Goal: Transaction & Acquisition: Book appointment/travel/reservation

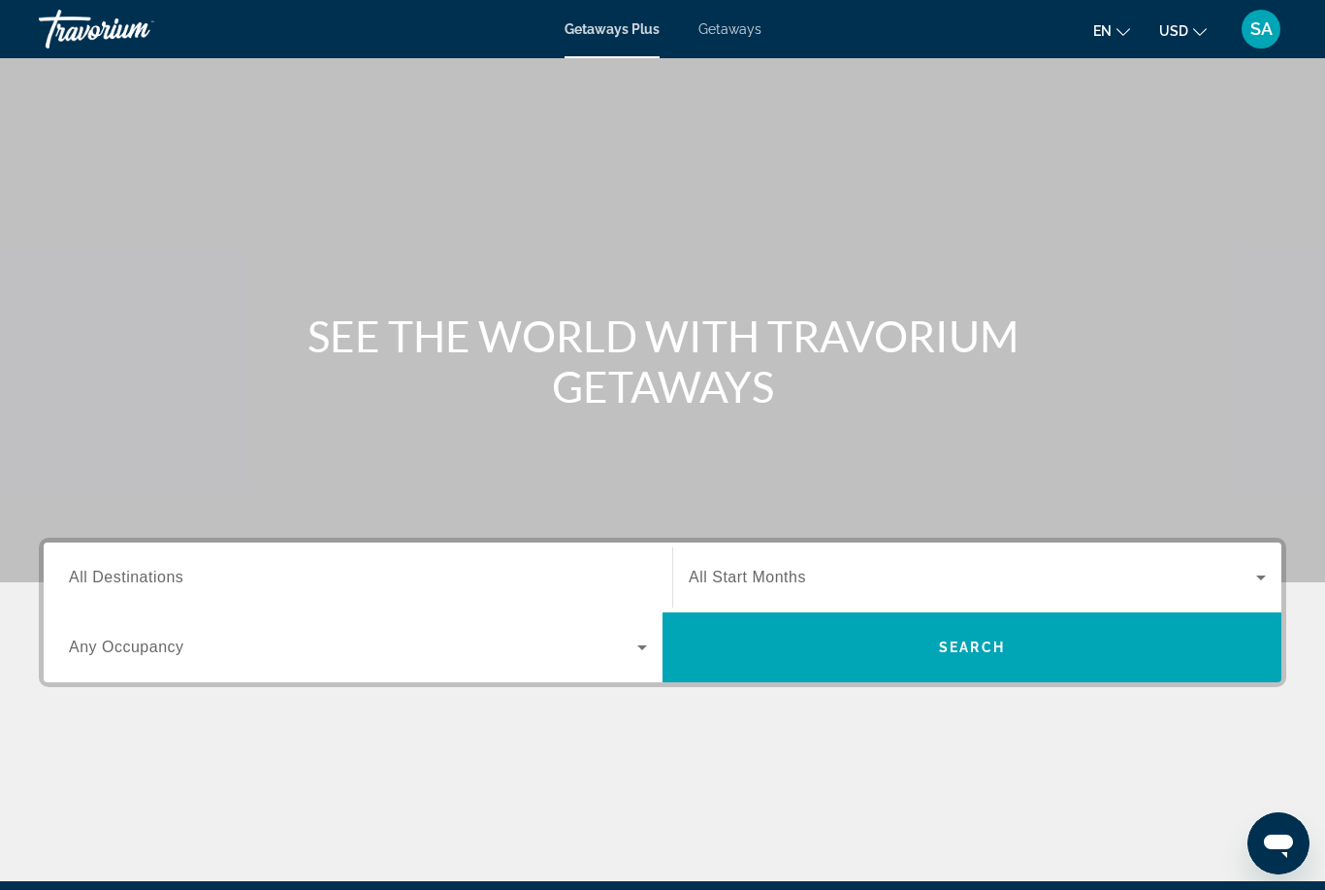
click at [734, 31] on span "Getaways" at bounding box center [729, 29] width 63 height 16
click at [160, 574] on span "All Destinations" at bounding box center [126, 576] width 114 height 16
click at [160, 574] on input "Destination All Destinations" at bounding box center [358, 578] width 578 height 23
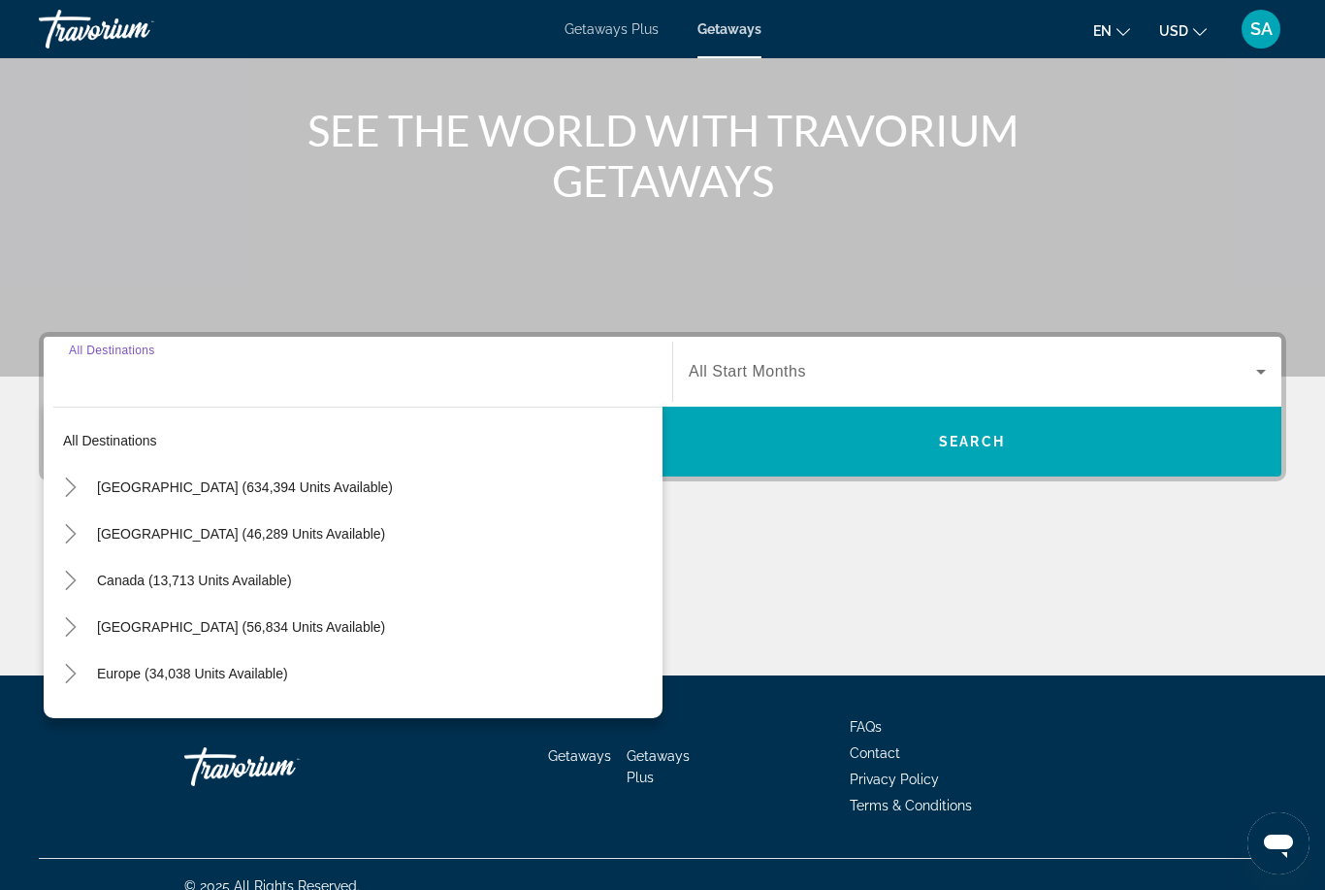
scroll to position [229, 0]
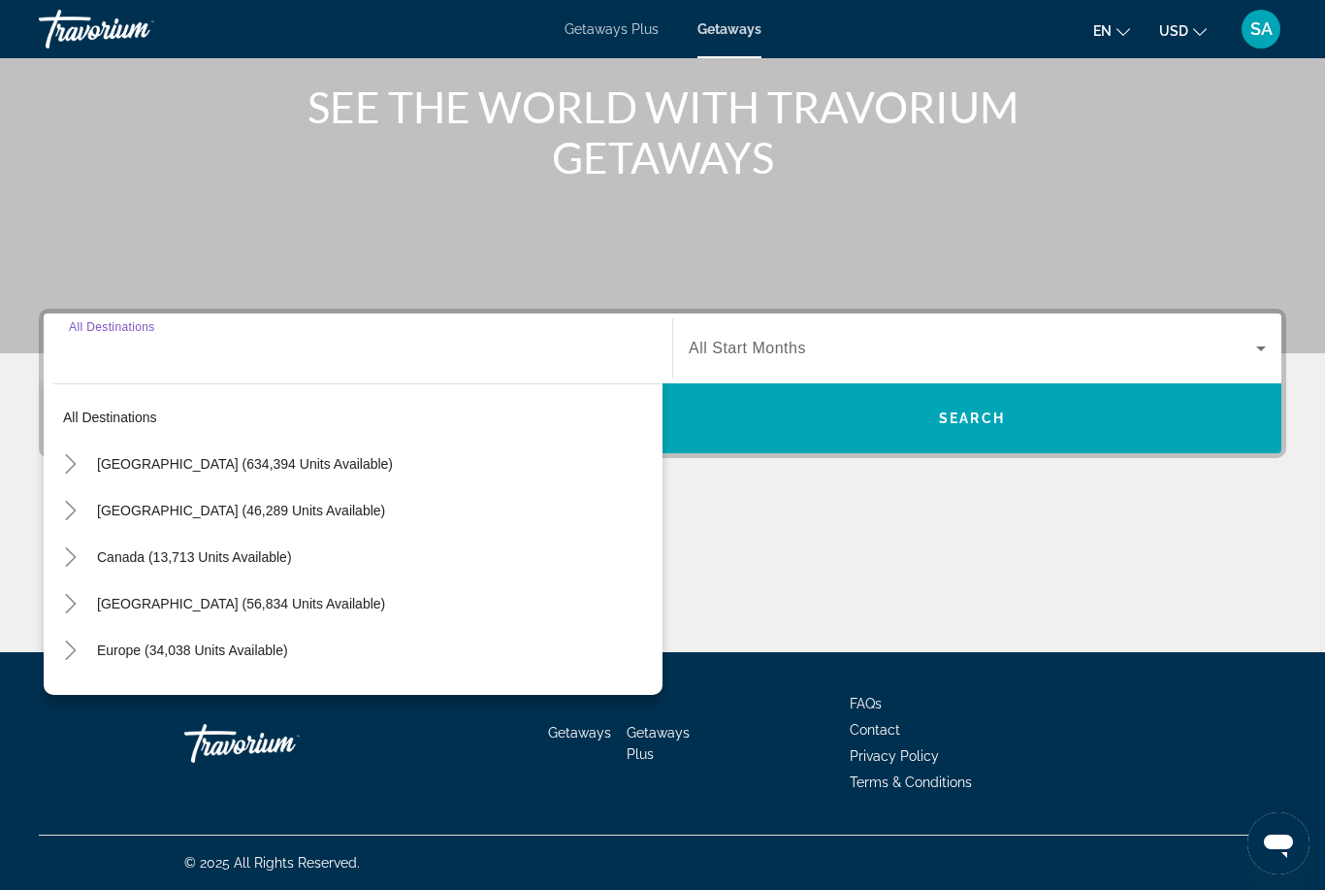
click at [63, 454] on icon "Toggle United States (634,394 units available)" at bounding box center [70, 463] width 19 height 19
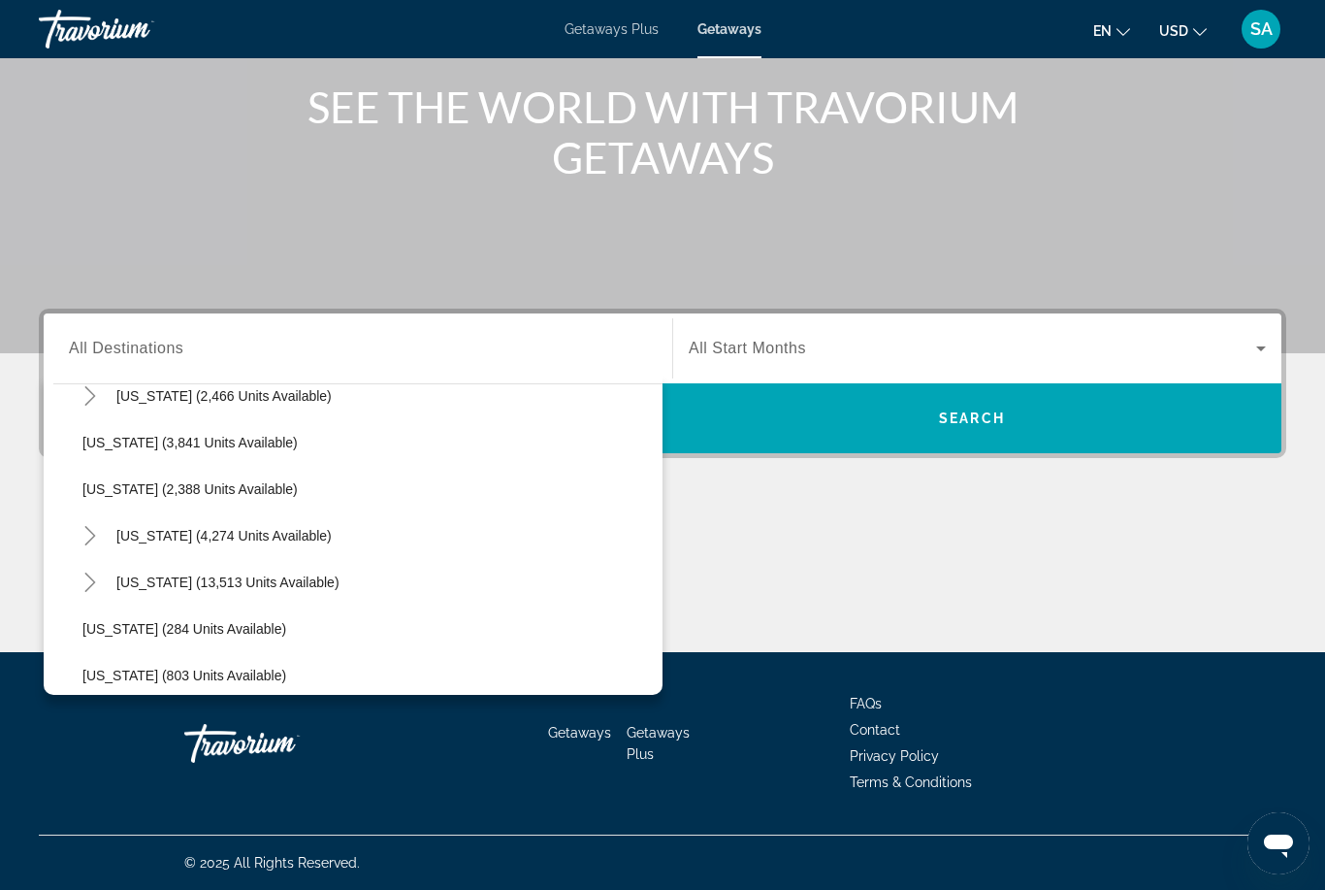
scroll to position [1449, 0]
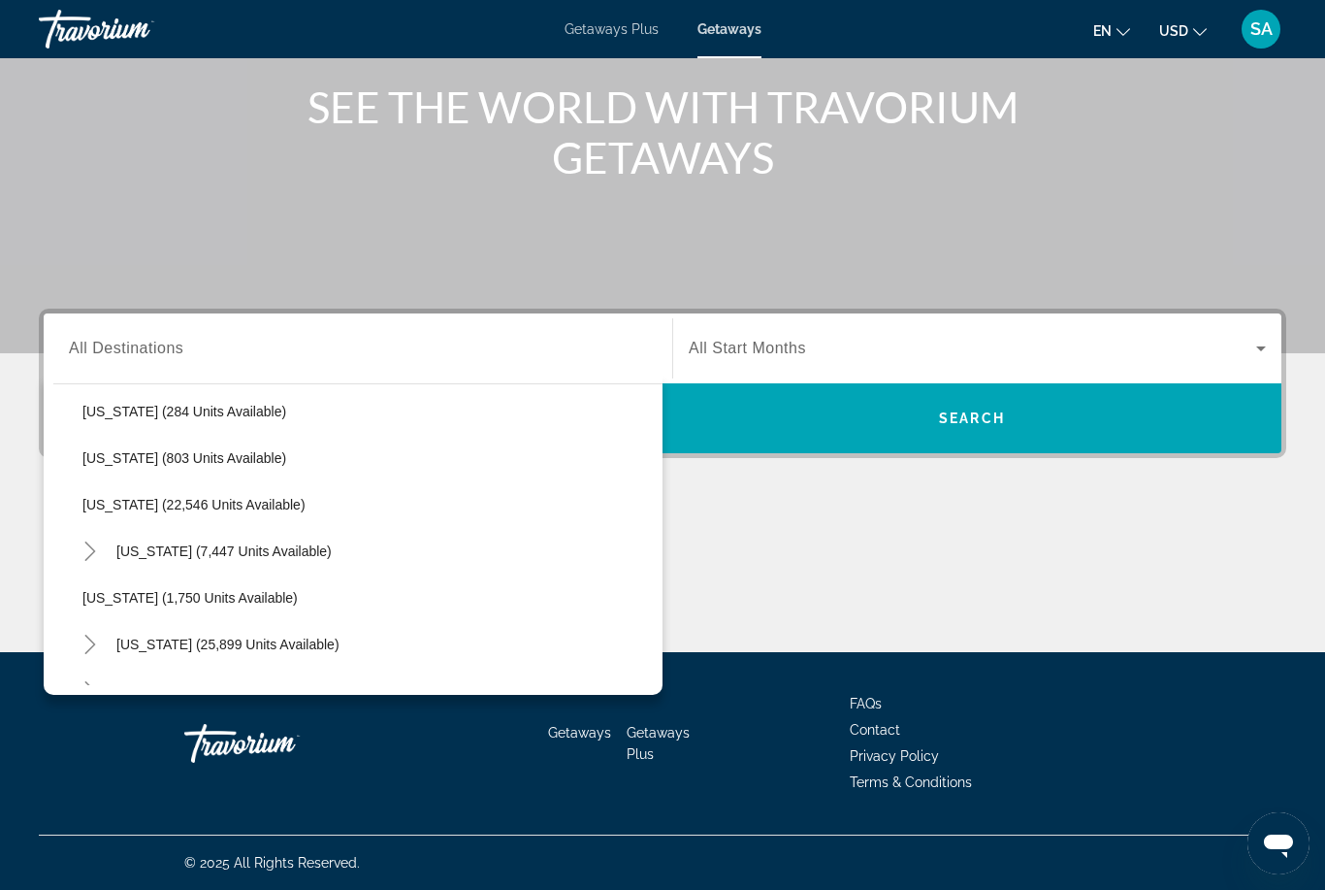
click at [162, 506] on span "[US_STATE] (22,546 units available)" at bounding box center [193, 505] width 223 height 16
type input "**********"
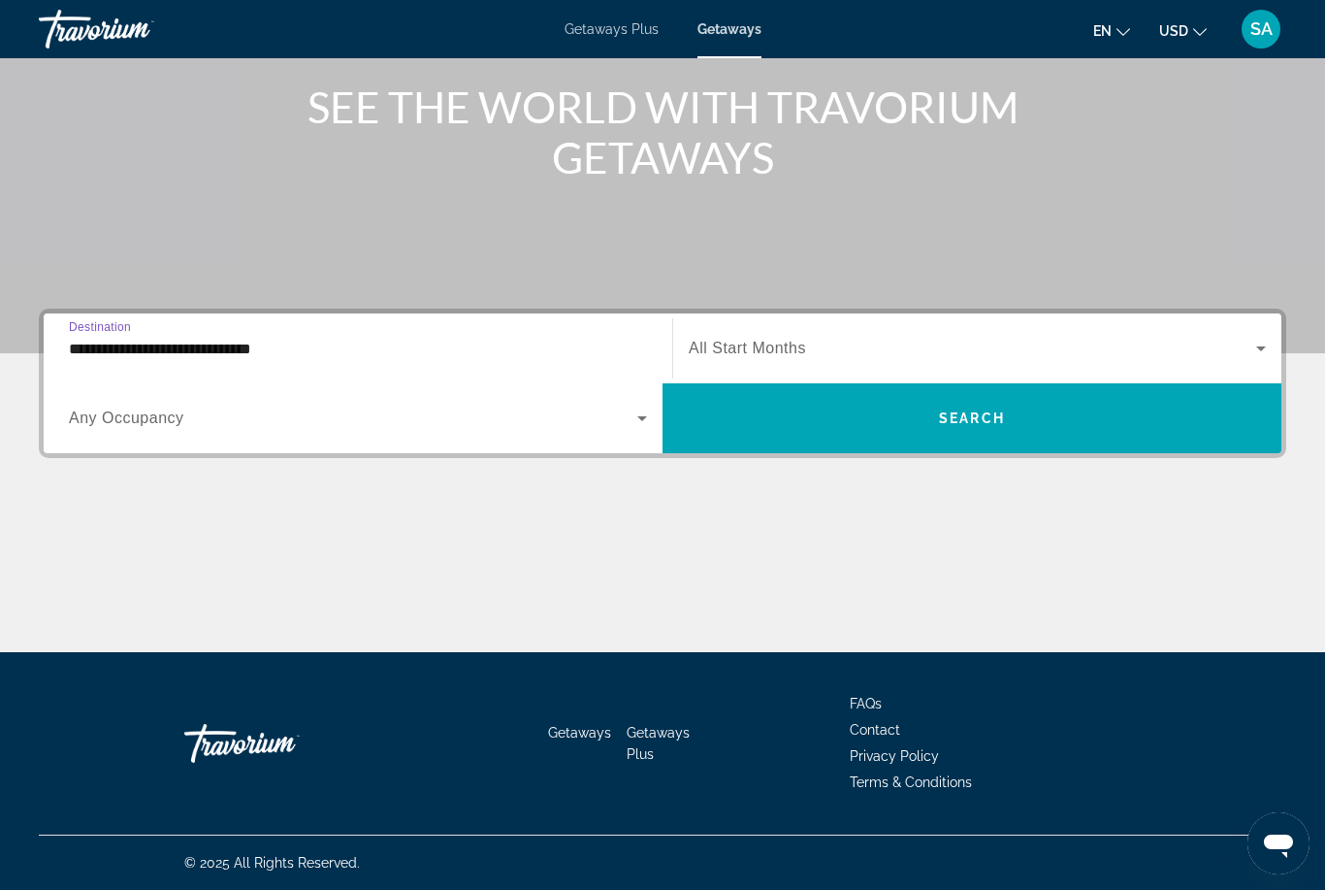
click at [861, 423] on span "Search widget" at bounding box center [972, 418] width 619 height 47
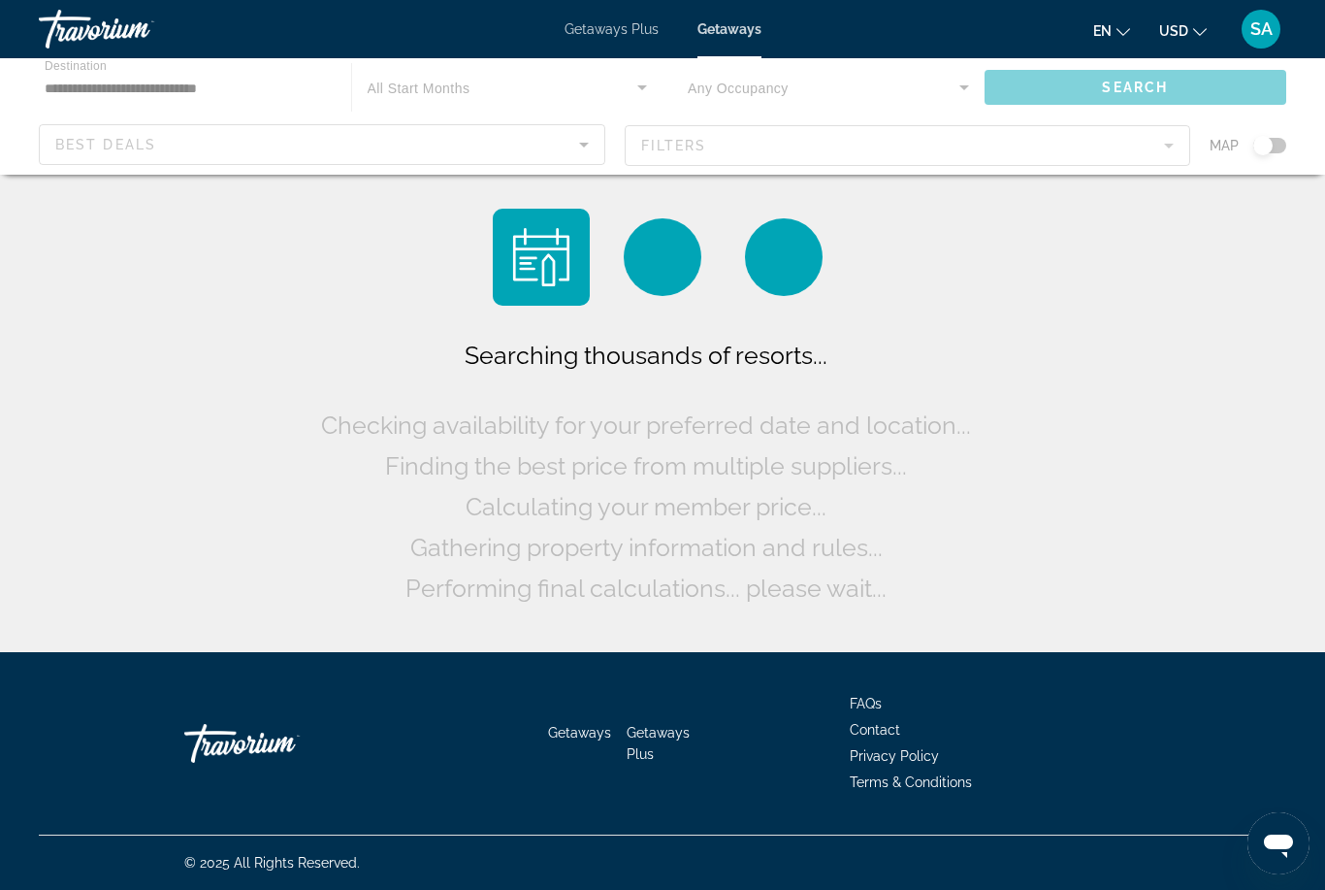
scroll to position [62, 0]
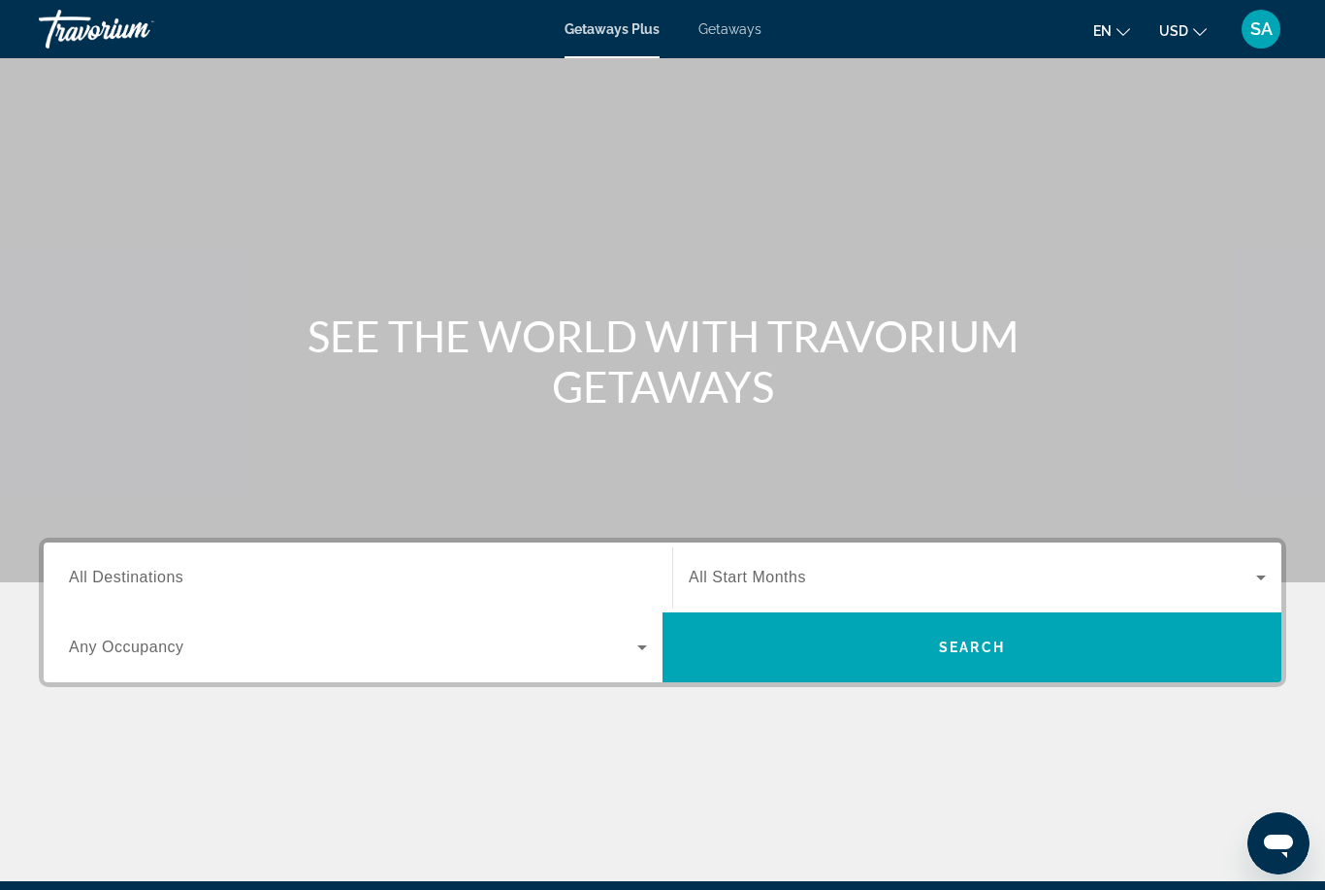
click at [732, 27] on span "Getaways" at bounding box center [729, 29] width 63 height 16
click at [156, 580] on span "All Destinations" at bounding box center [126, 576] width 114 height 16
click at [156, 580] on input "Destination All Destinations" at bounding box center [358, 578] width 578 height 23
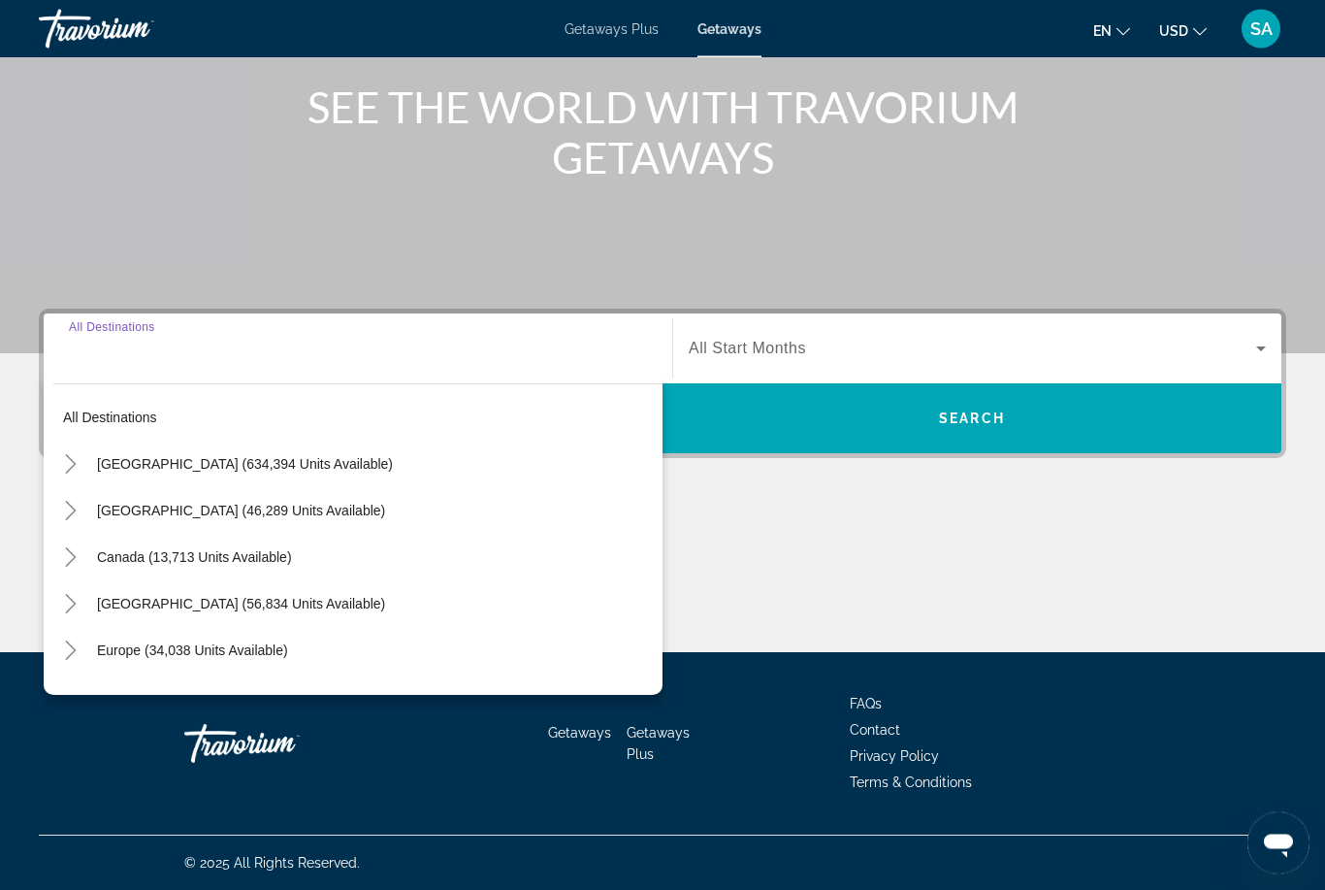
click at [69, 465] on icon "Toggle United States (634,394 units available)" at bounding box center [70, 464] width 19 height 19
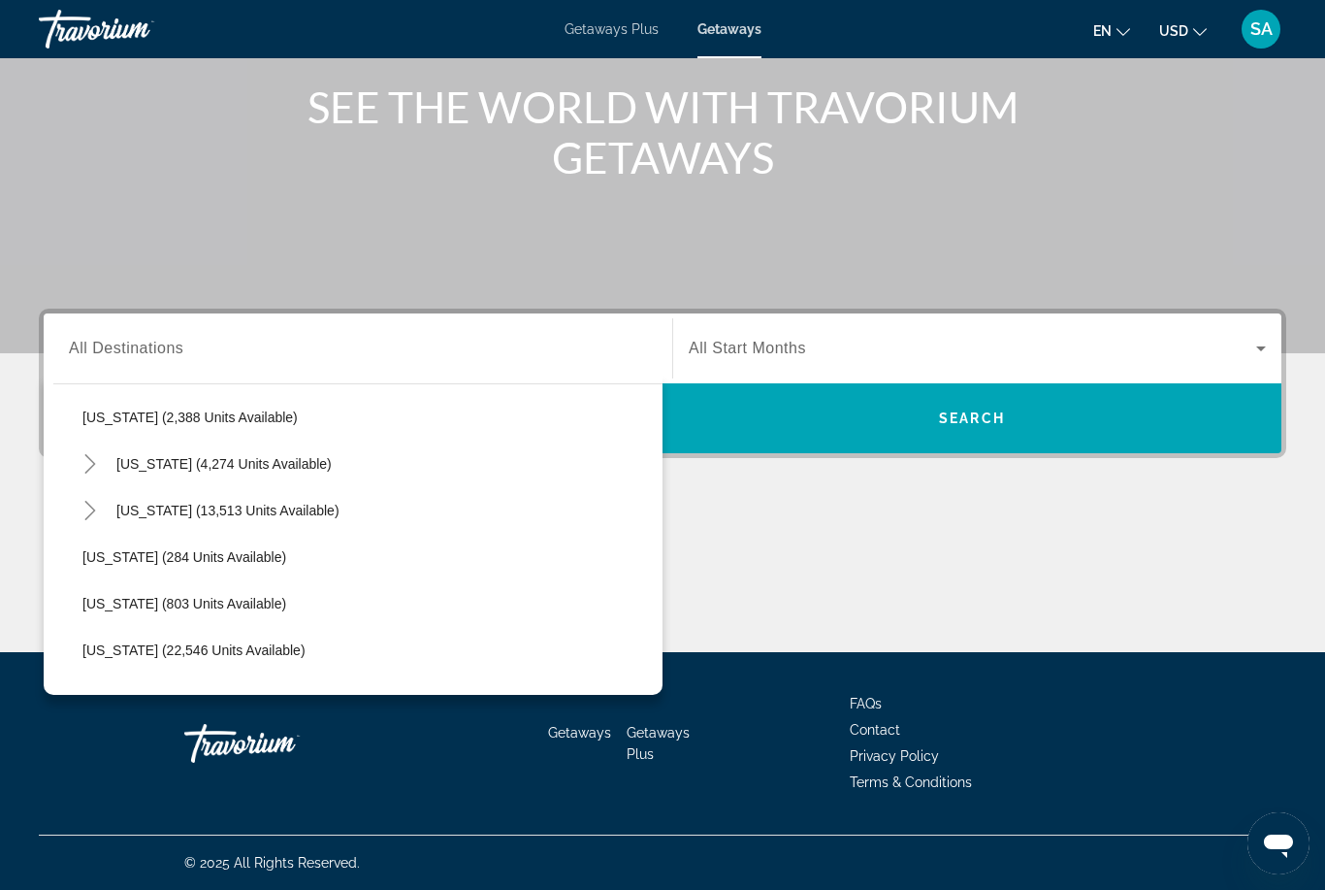
scroll to position [1312, 0]
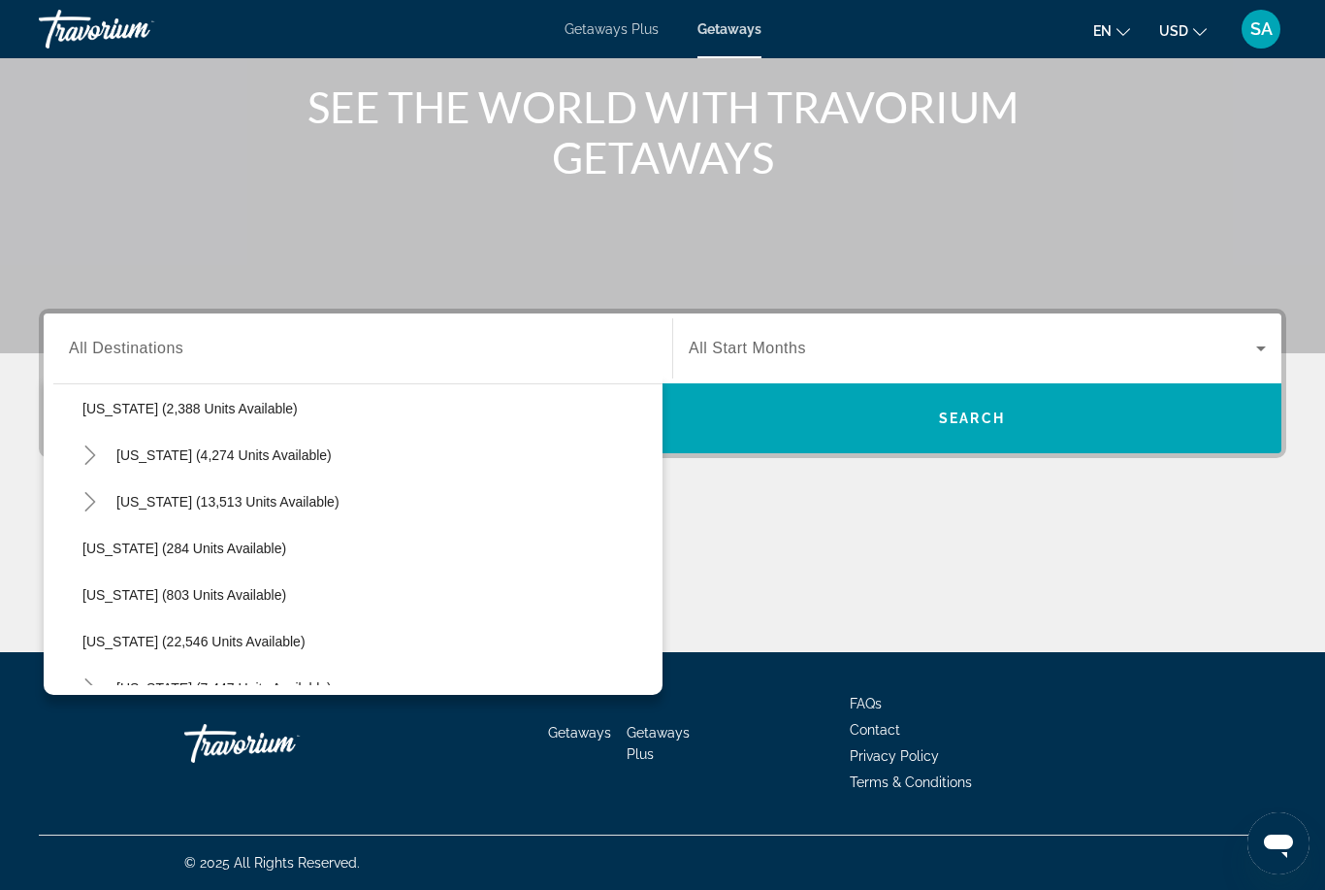
click at [146, 639] on span "Oregon (22,546 units available)" at bounding box center [193, 641] width 223 height 16
type input "**********"
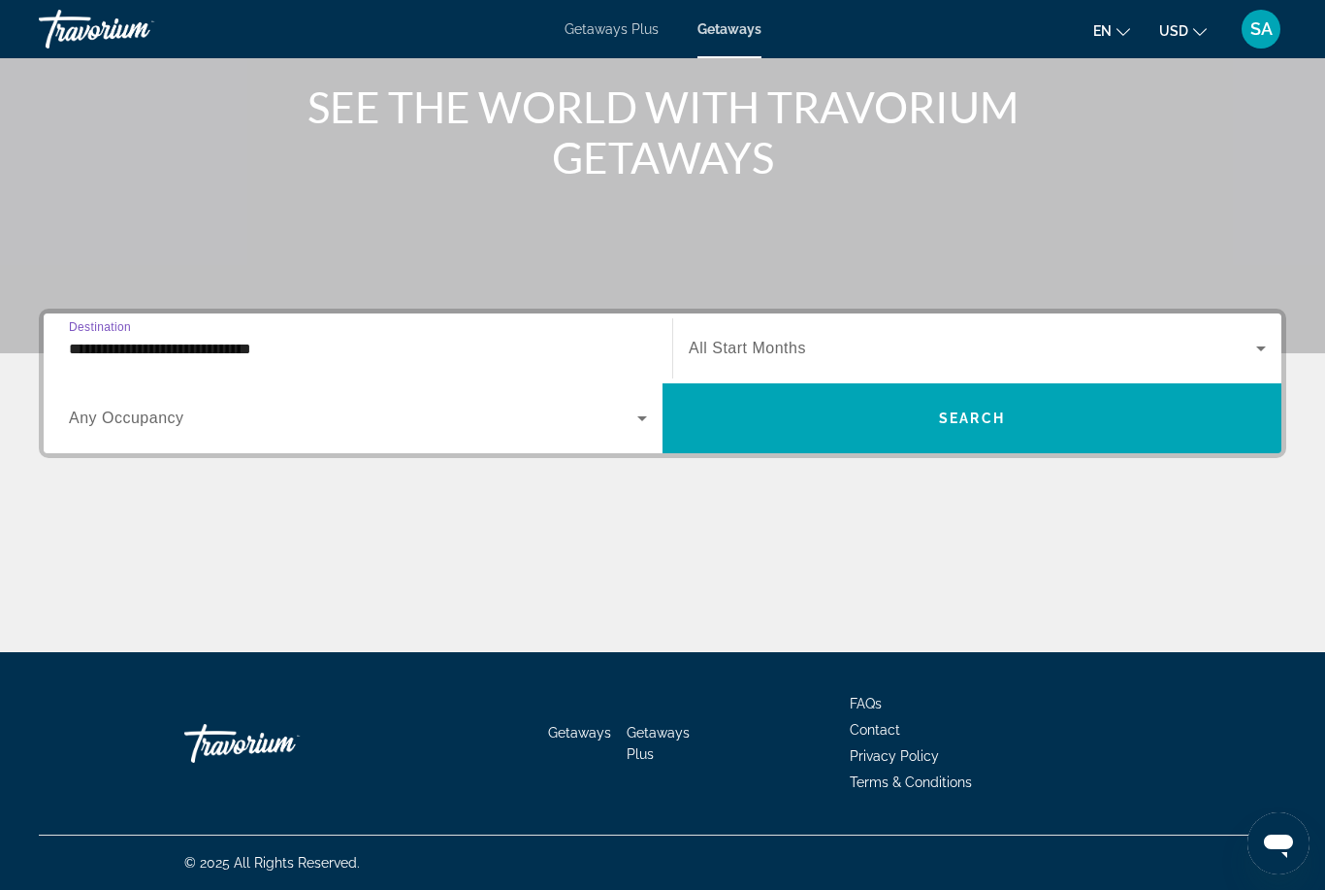
click at [974, 416] on span "Search" at bounding box center [972, 418] width 66 height 16
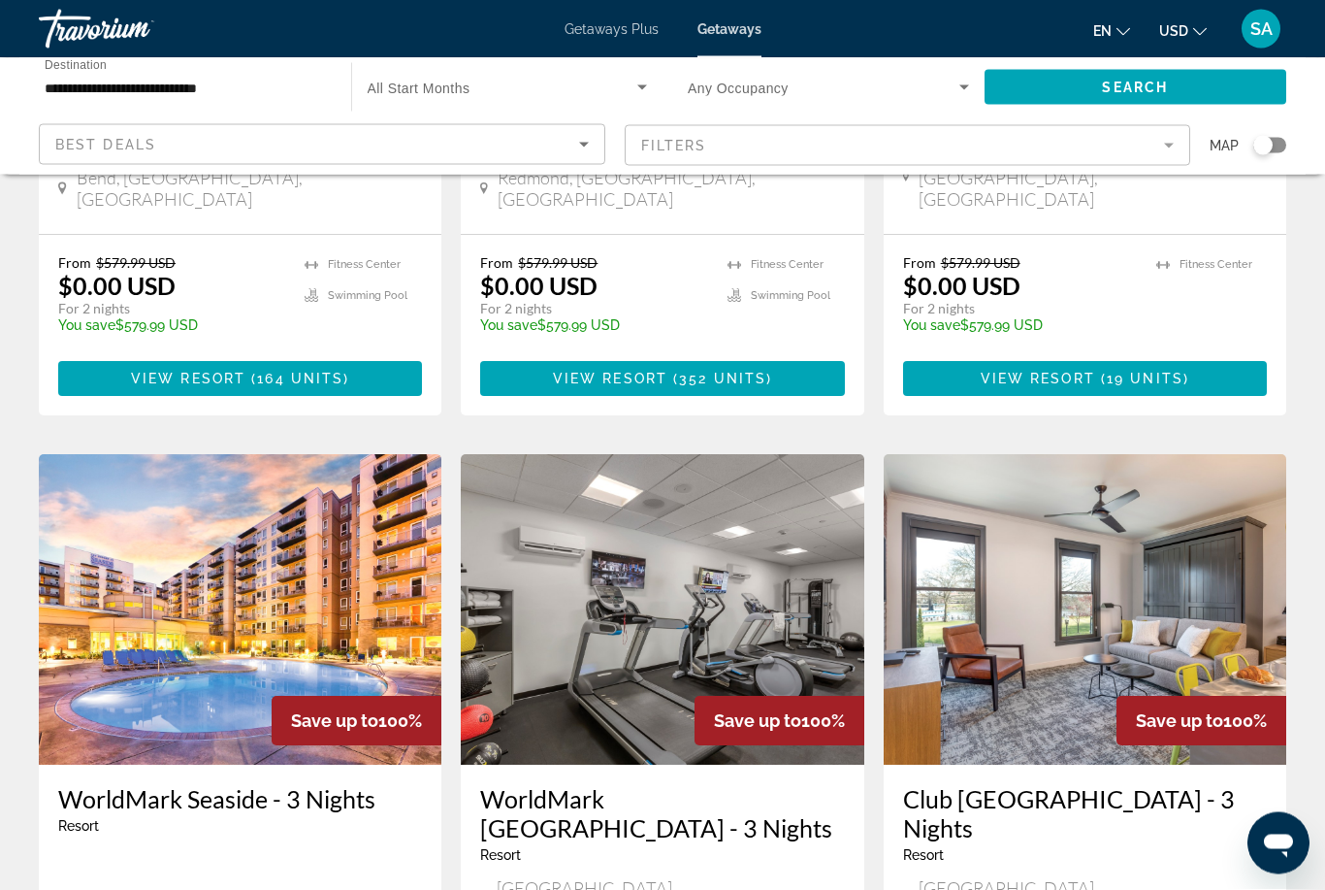
scroll to position [1216, 0]
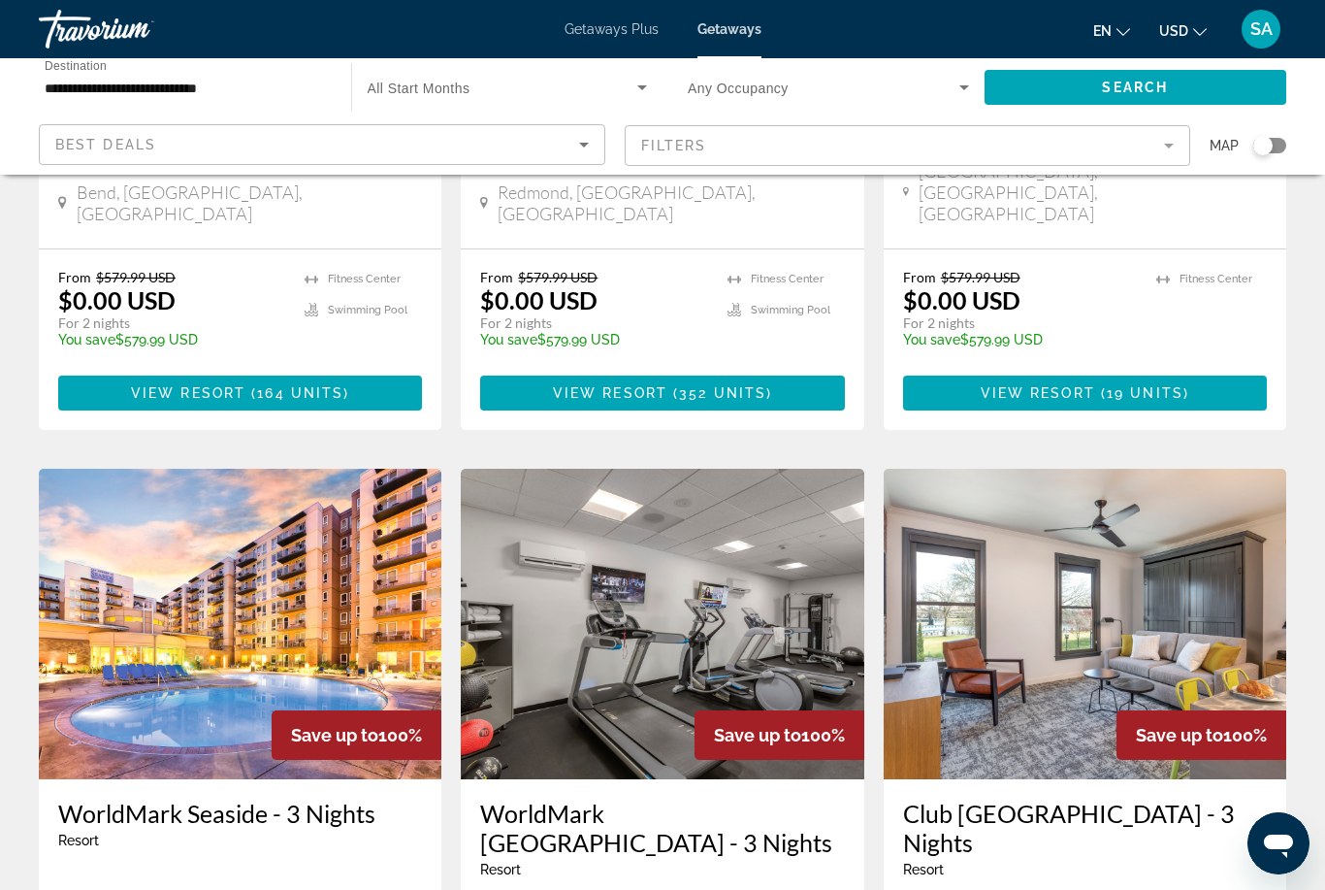
click at [1165, 148] on mat-form-field "Filters" at bounding box center [908, 145] width 567 height 41
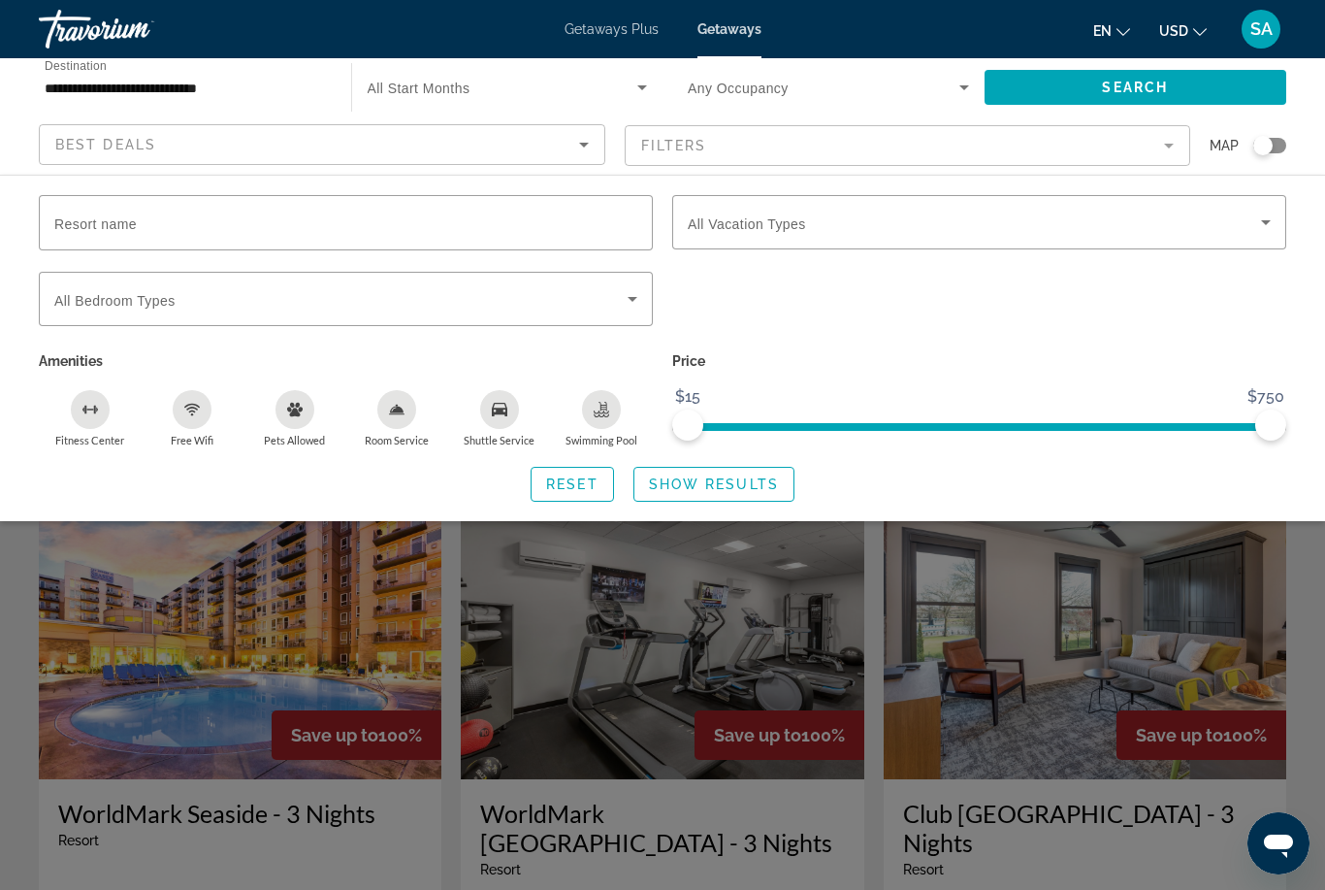
click at [1264, 225] on icon "Search widget" at bounding box center [1265, 221] width 23 height 23
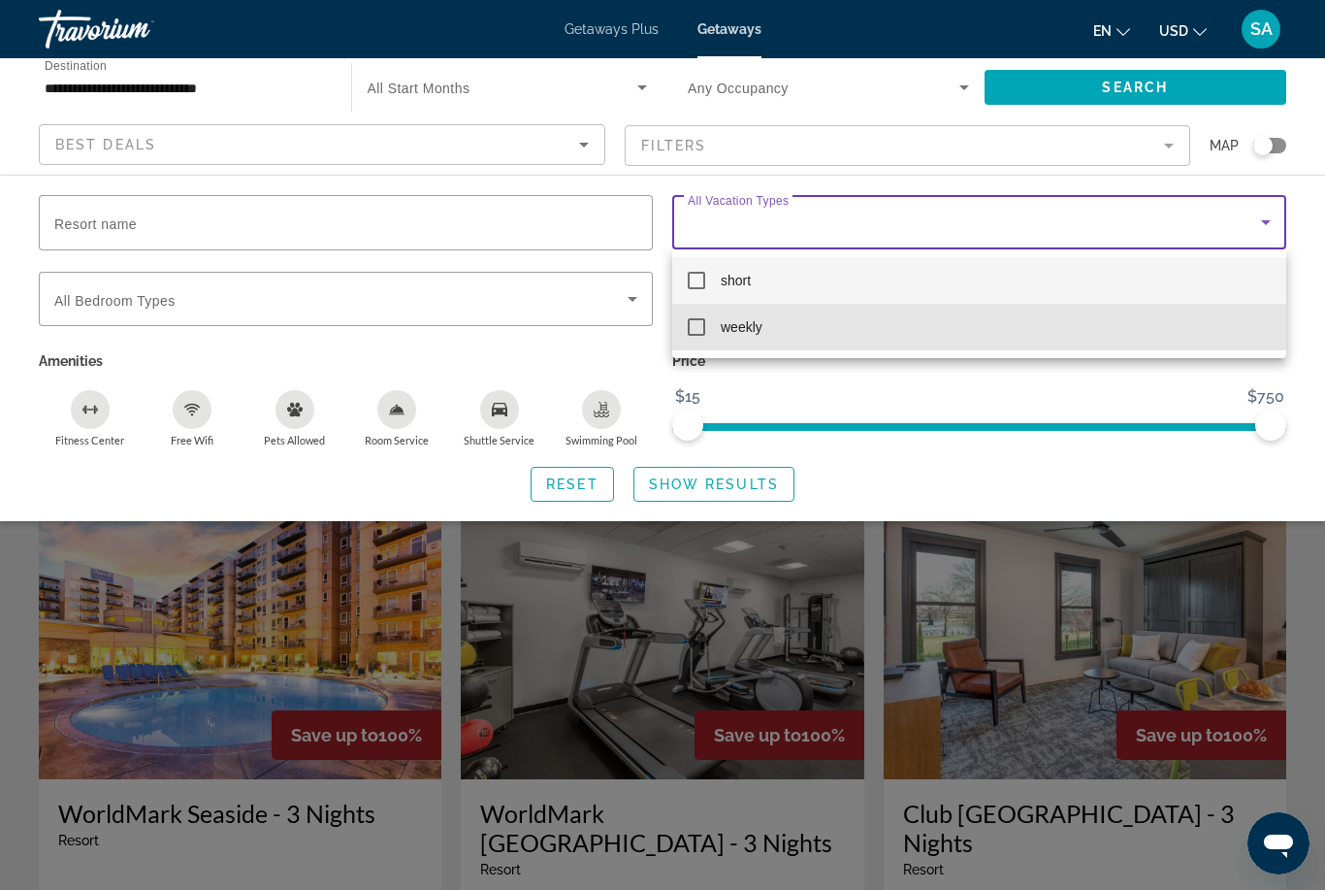
click at [696, 333] on mat-pseudo-checkbox at bounding box center [696, 326] width 17 height 17
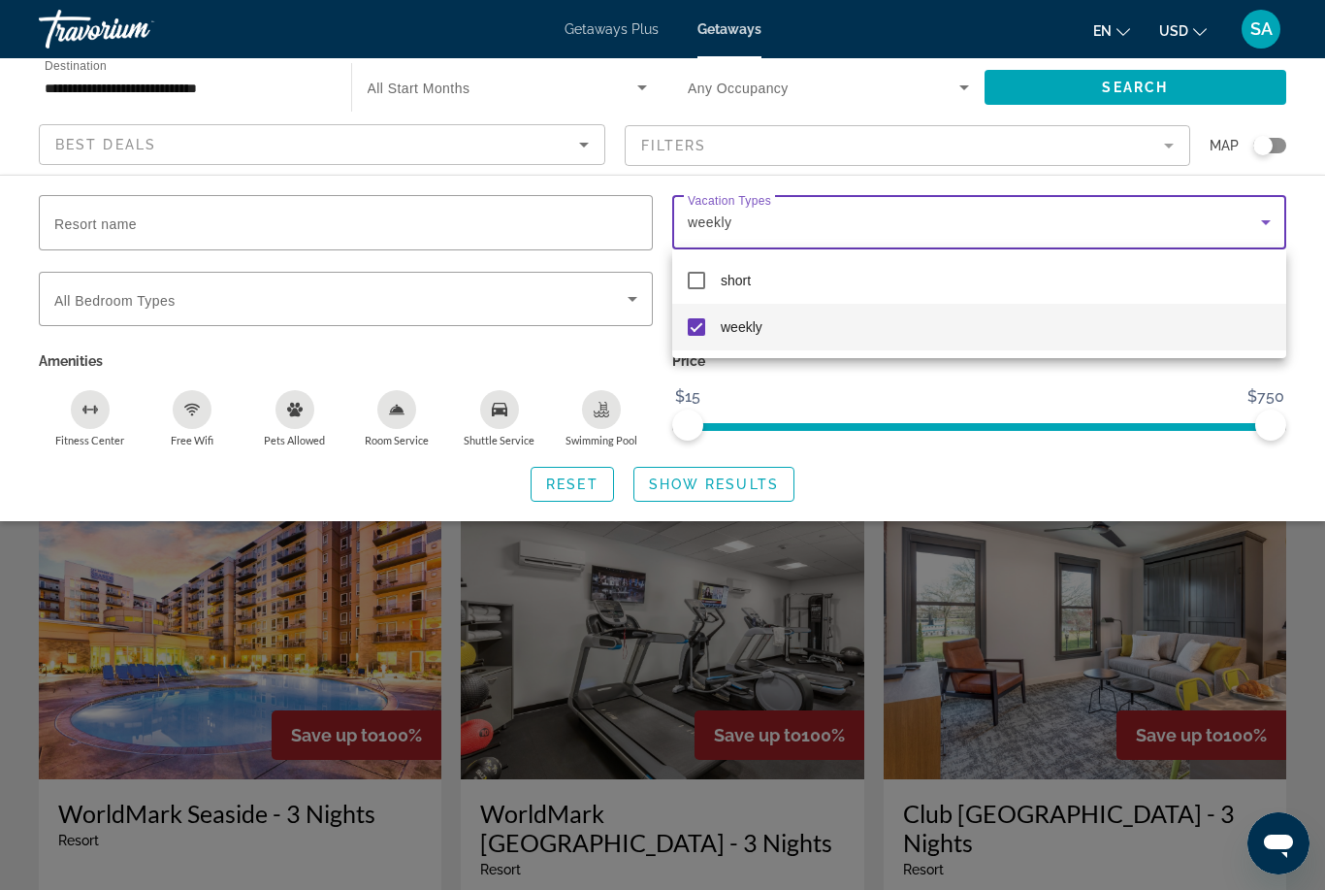
click at [691, 482] on div at bounding box center [662, 445] width 1325 height 890
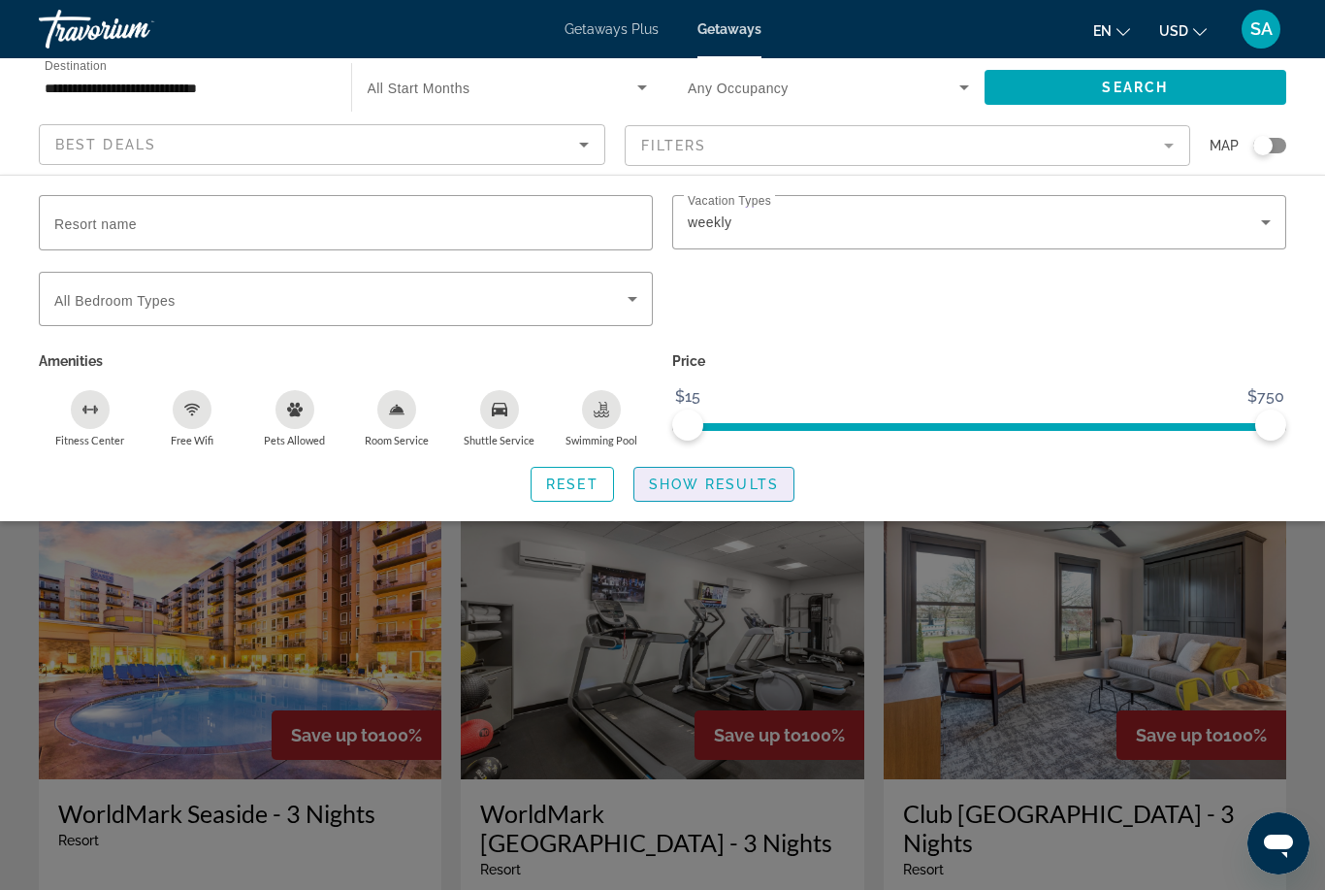
click at [733, 486] on span "Show Results" at bounding box center [714, 484] width 130 height 16
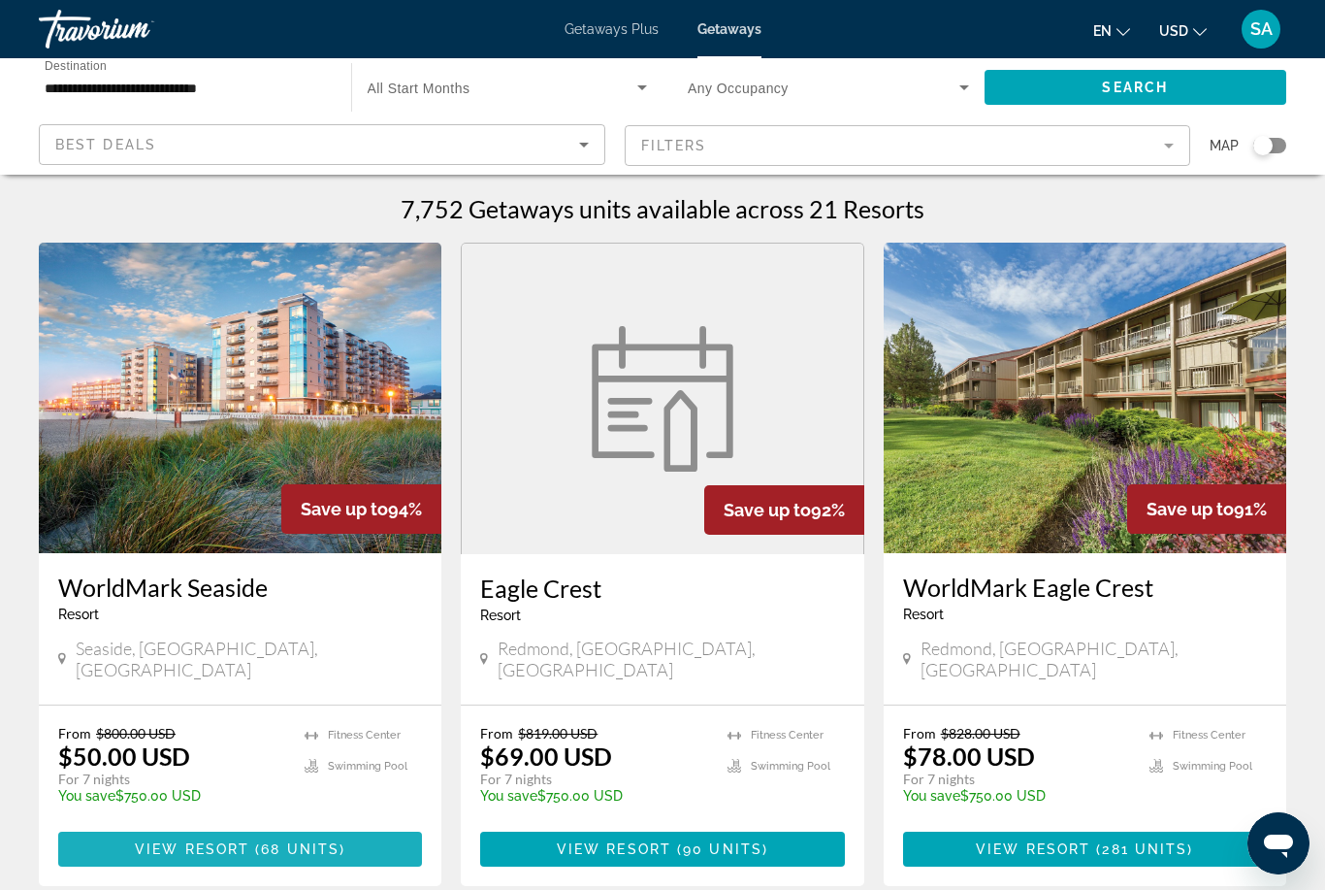
click at [251, 841] on span "Main content" at bounding box center [252, 849] width 6 height 16
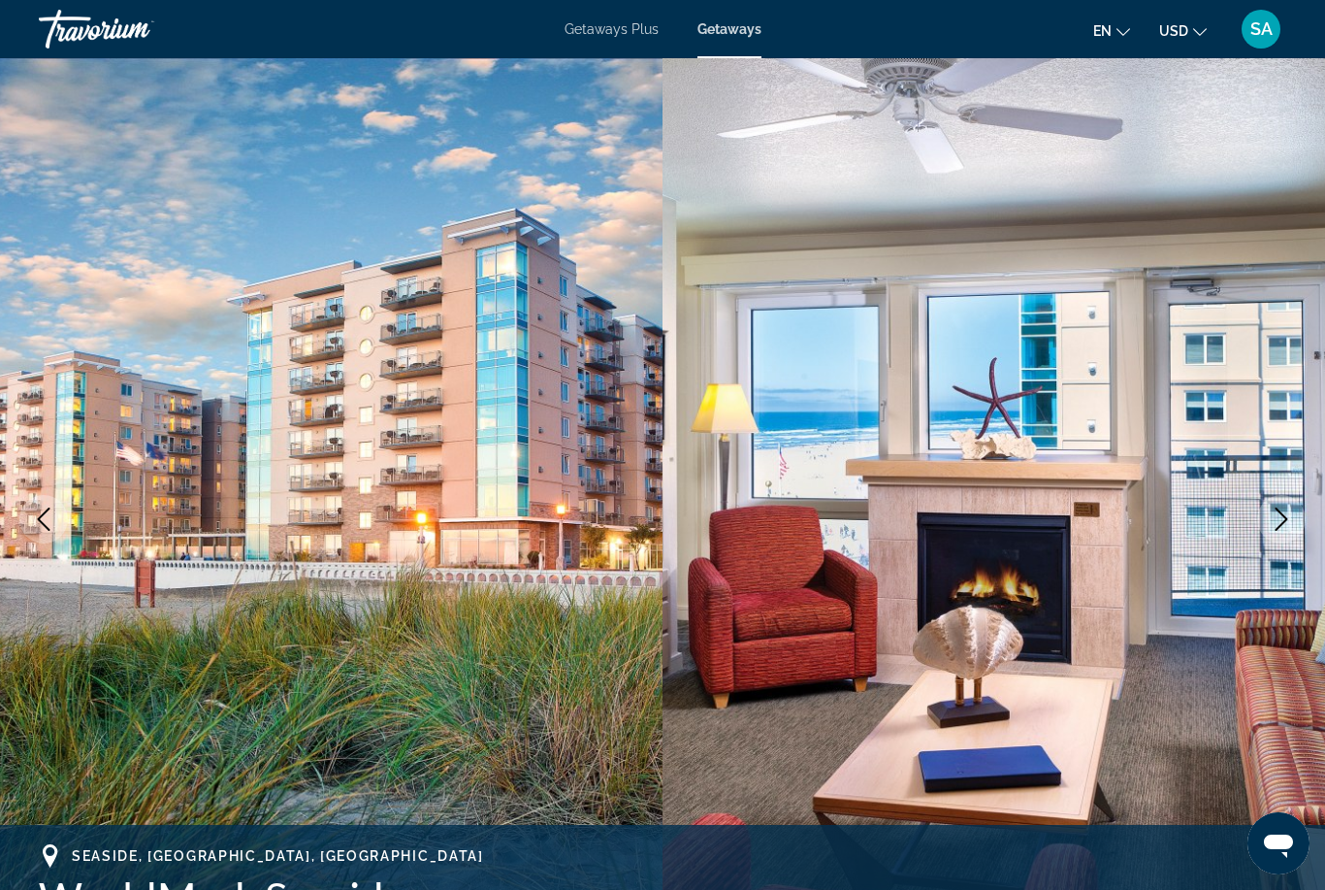
click at [1279, 520] on icon "Next image" at bounding box center [1281, 518] width 23 height 23
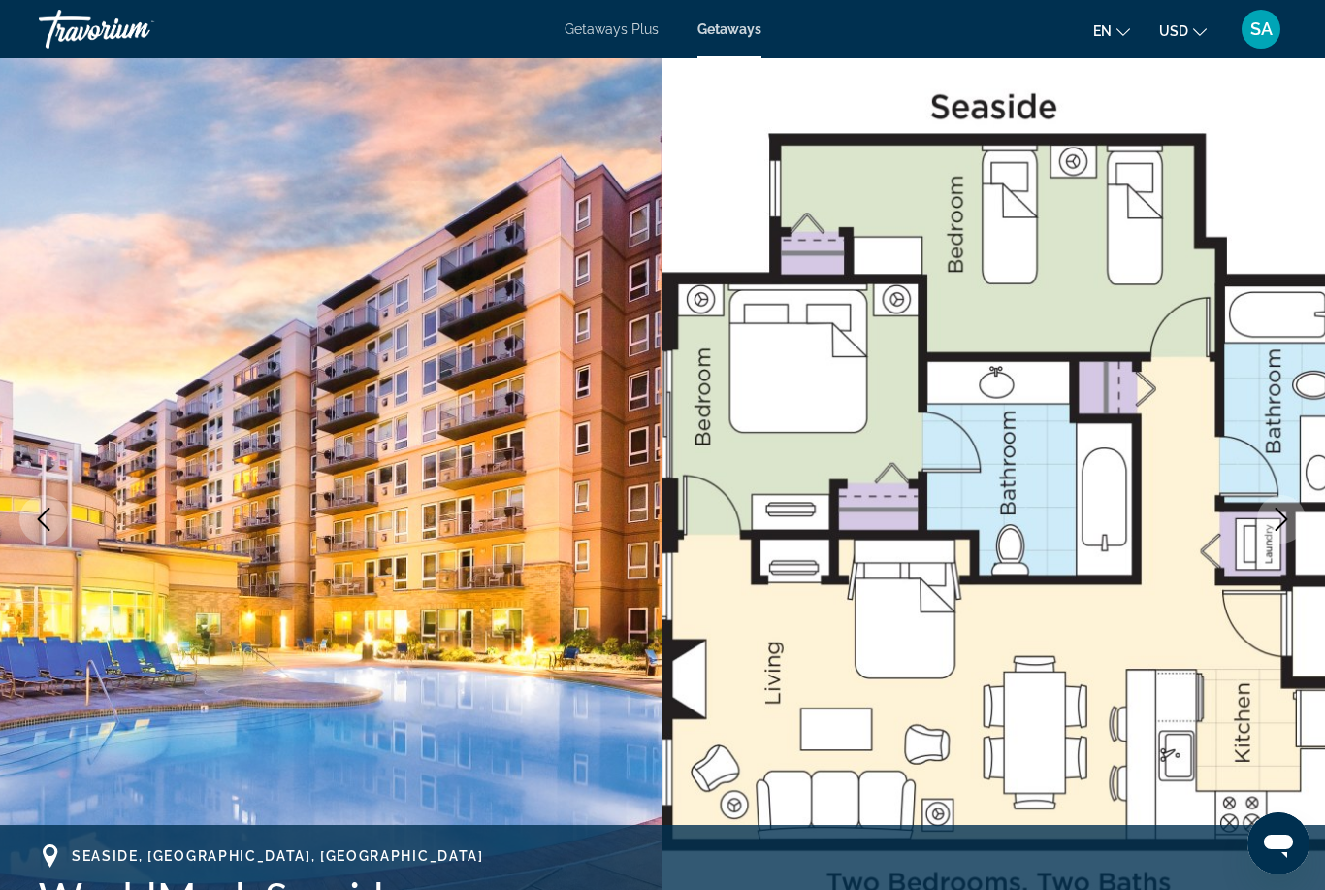
click at [1284, 518] on icon "Next image" at bounding box center [1281, 518] width 23 height 23
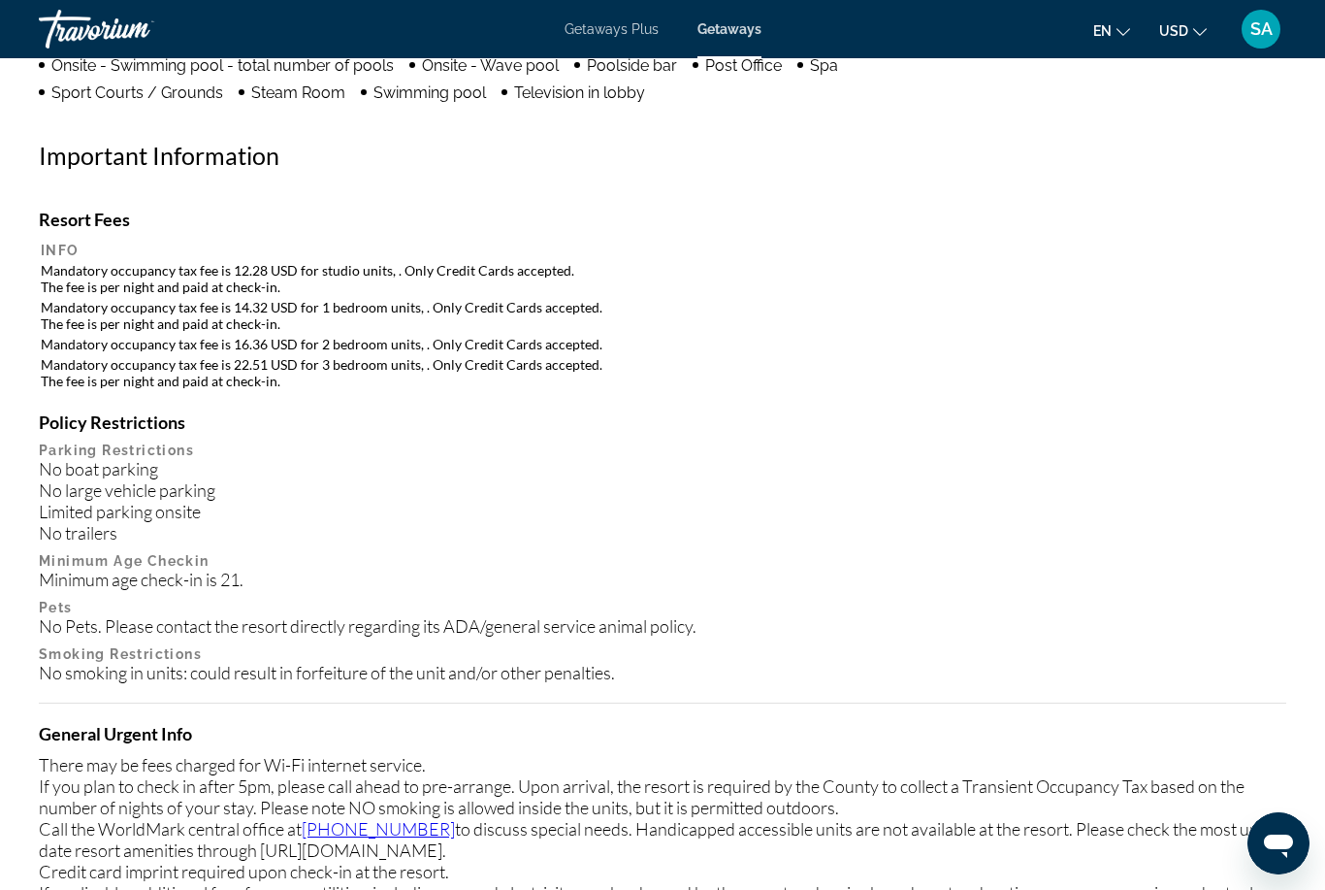
scroll to position [2025, 0]
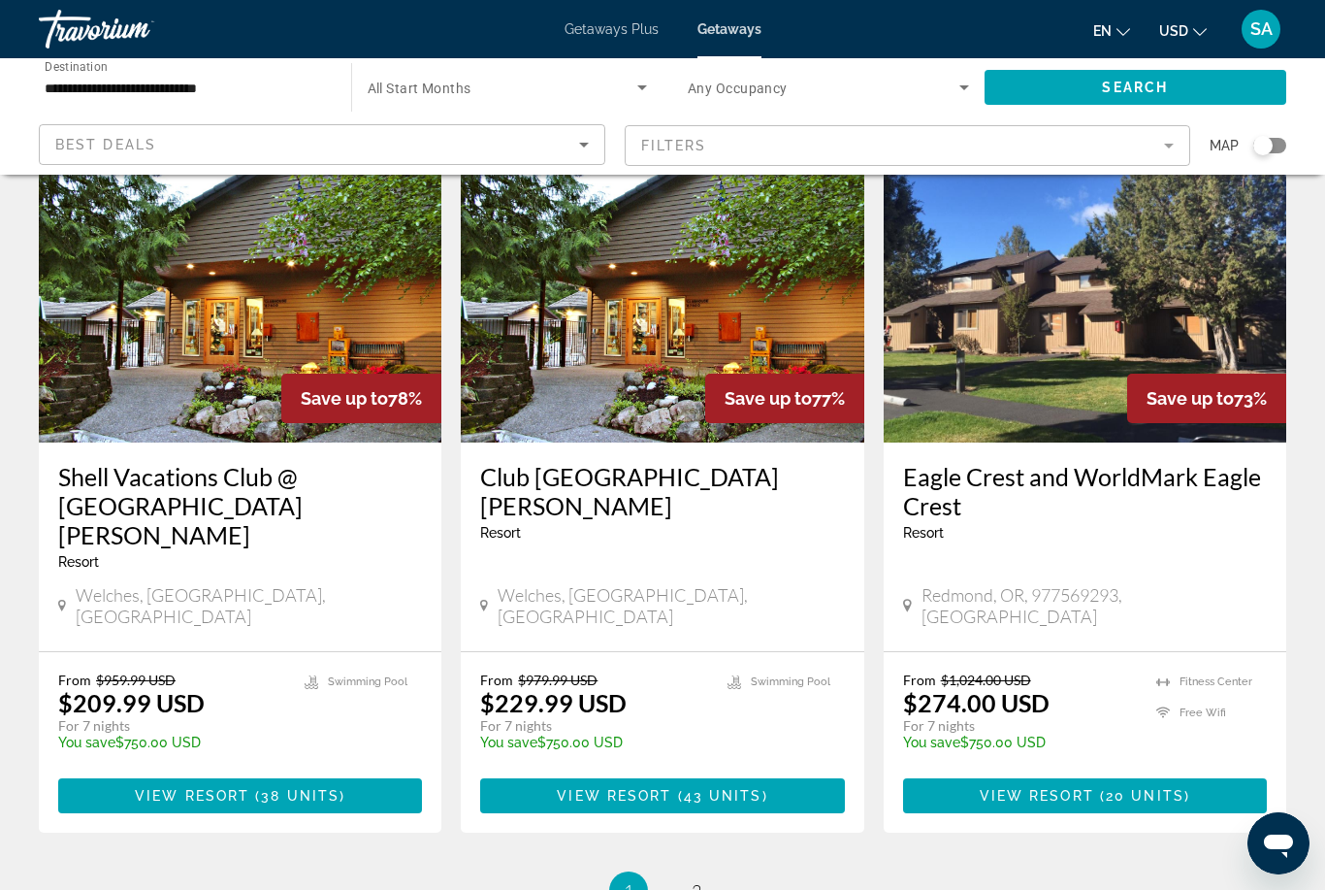
scroll to position [2198, 0]
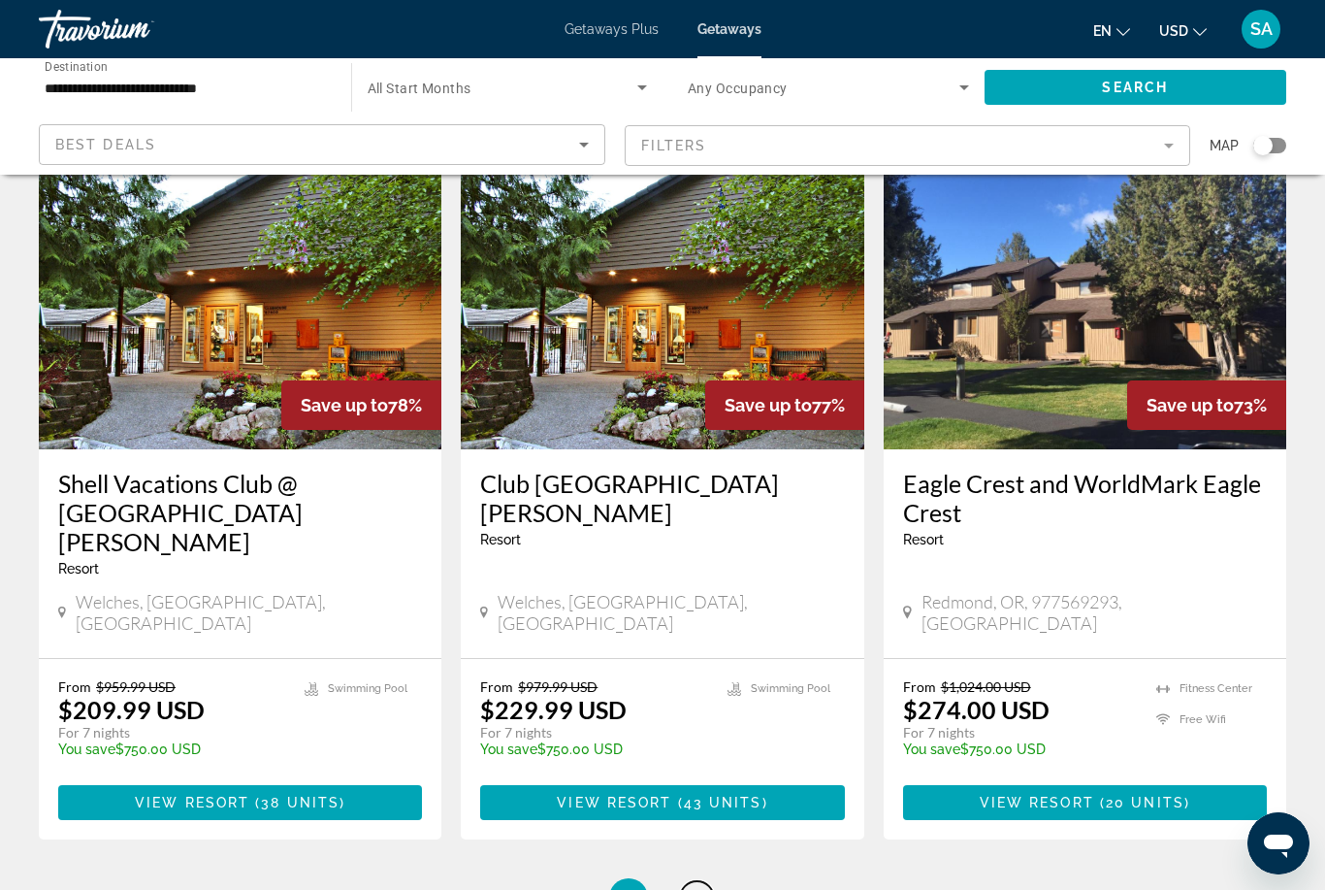
click at [700, 887] on span "2" at bounding box center [697, 897] width 10 height 21
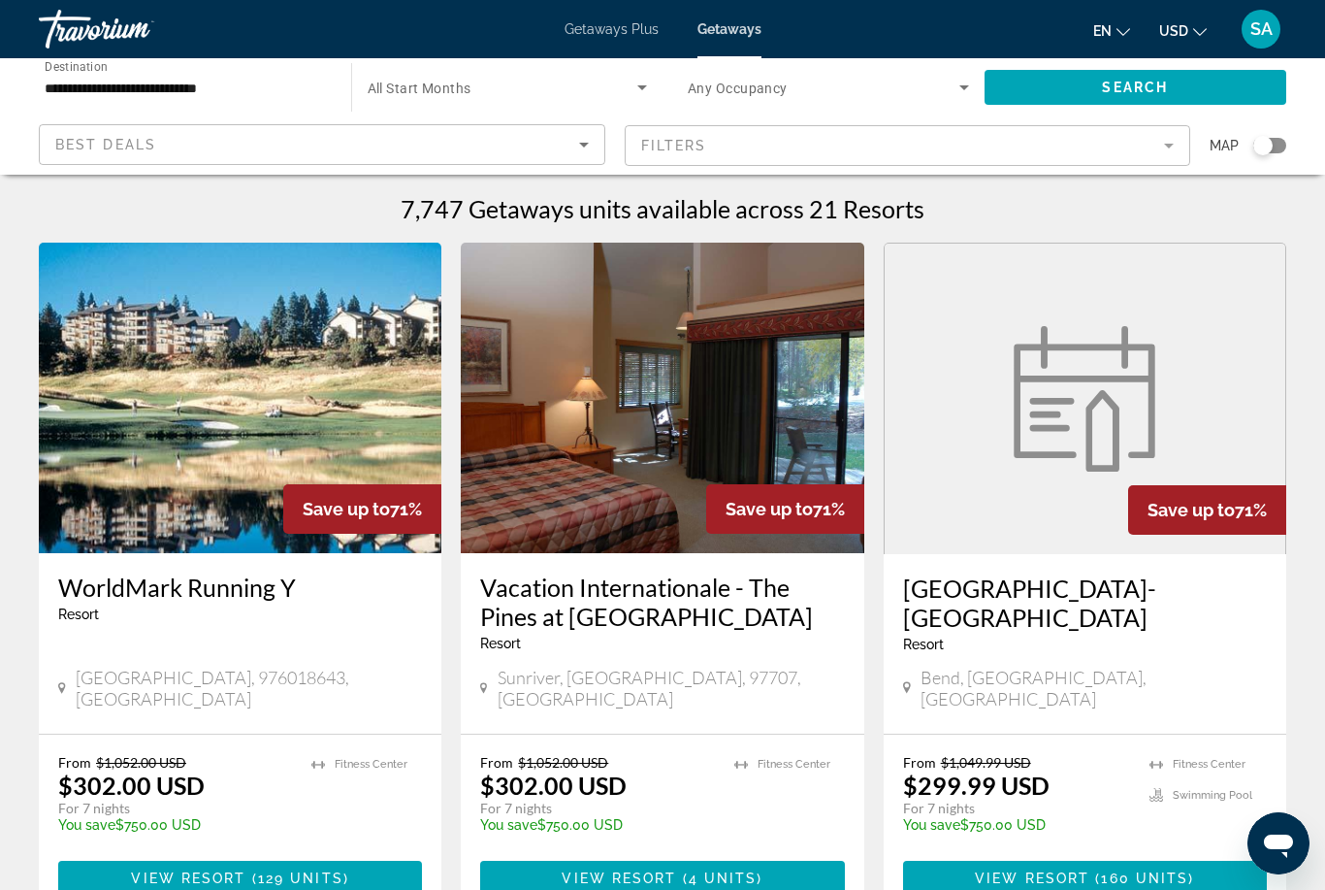
click at [613, 34] on span "Getaways Plus" at bounding box center [612, 29] width 94 height 16
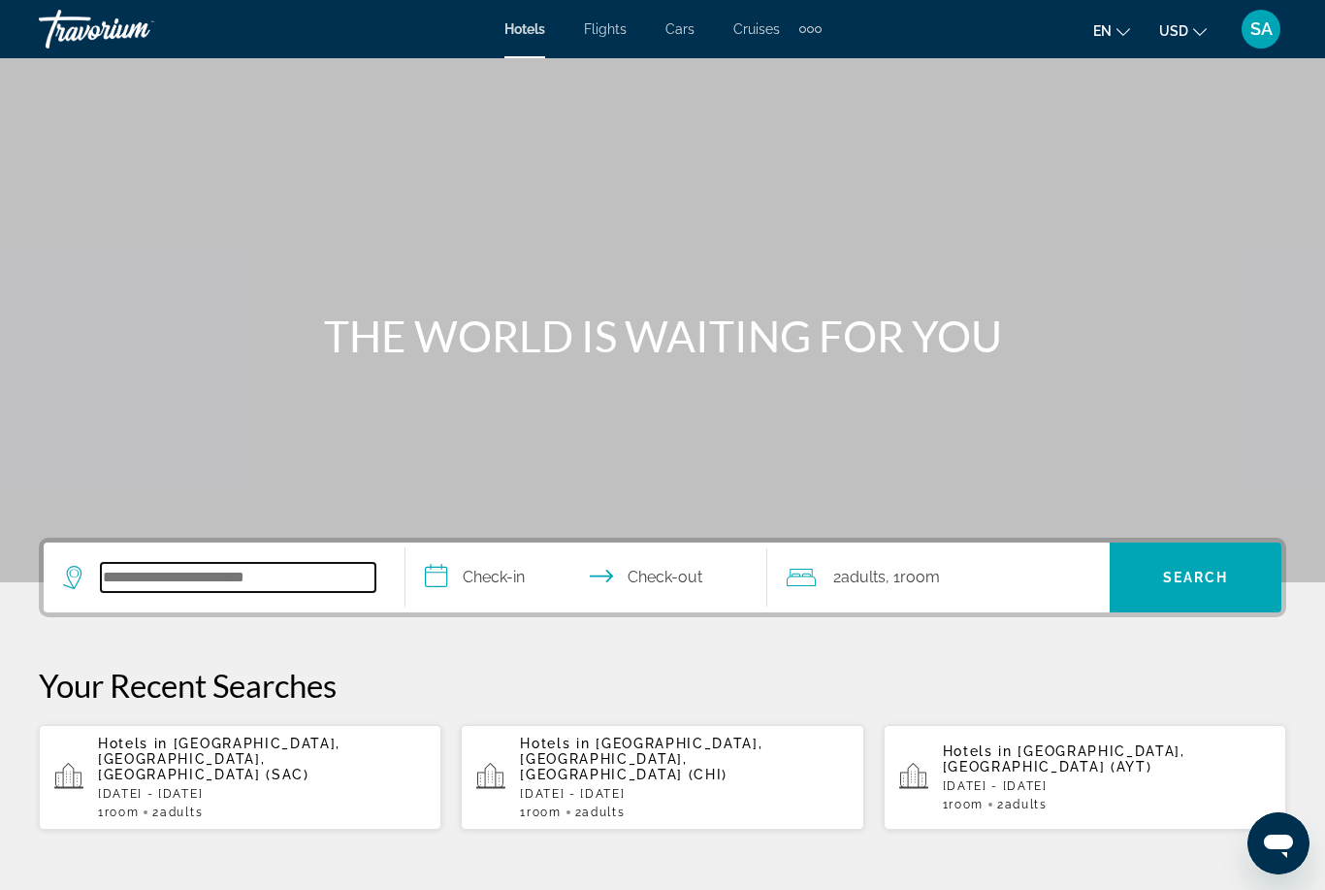
click at [208, 582] on input "Search widget" at bounding box center [238, 577] width 275 height 29
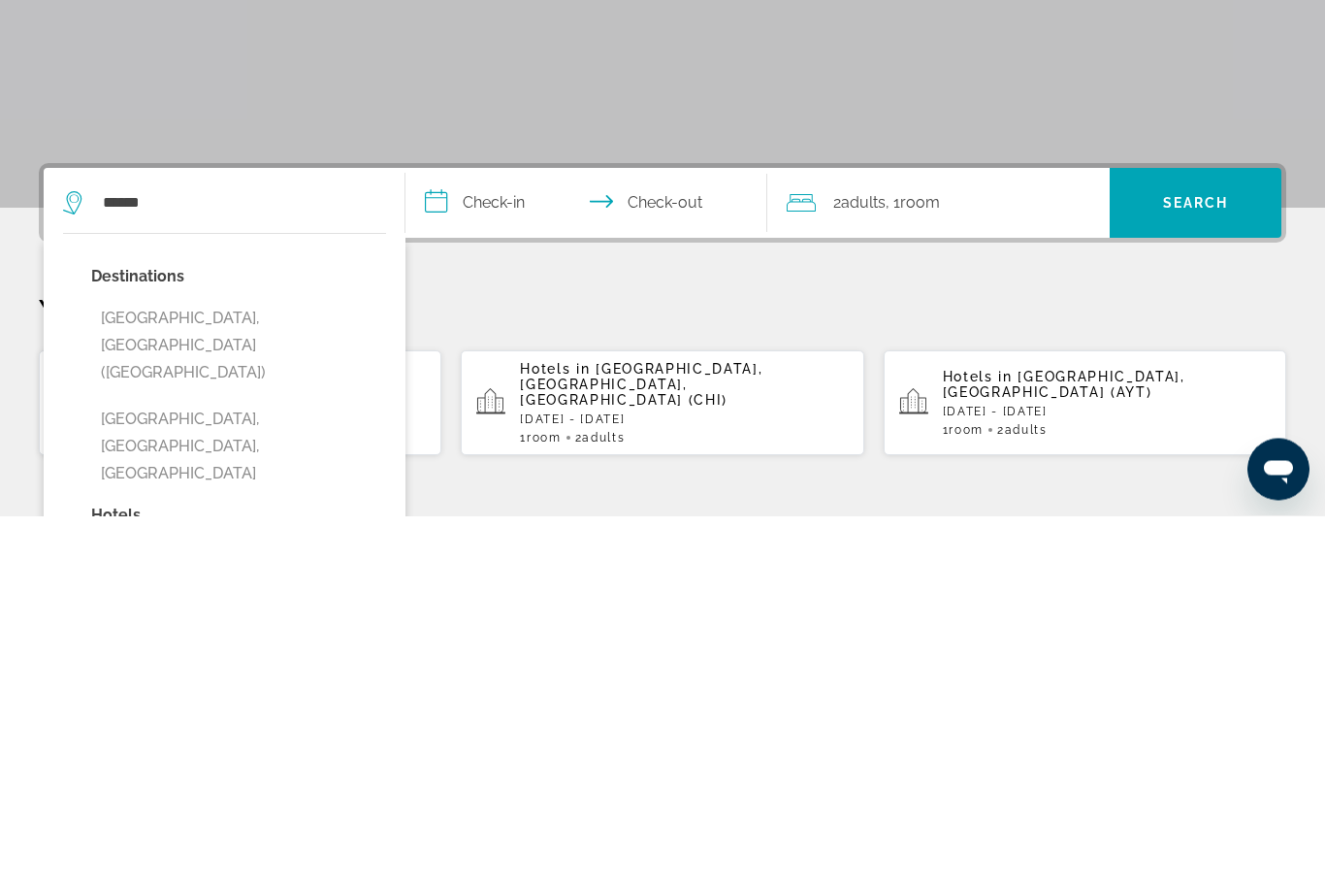
click at [179, 674] on button "[GEOGRAPHIC_DATA], [GEOGRAPHIC_DATA] ([GEOGRAPHIC_DATA])" at bounding box center [238, 719] width 295 height 91
type input "**********"
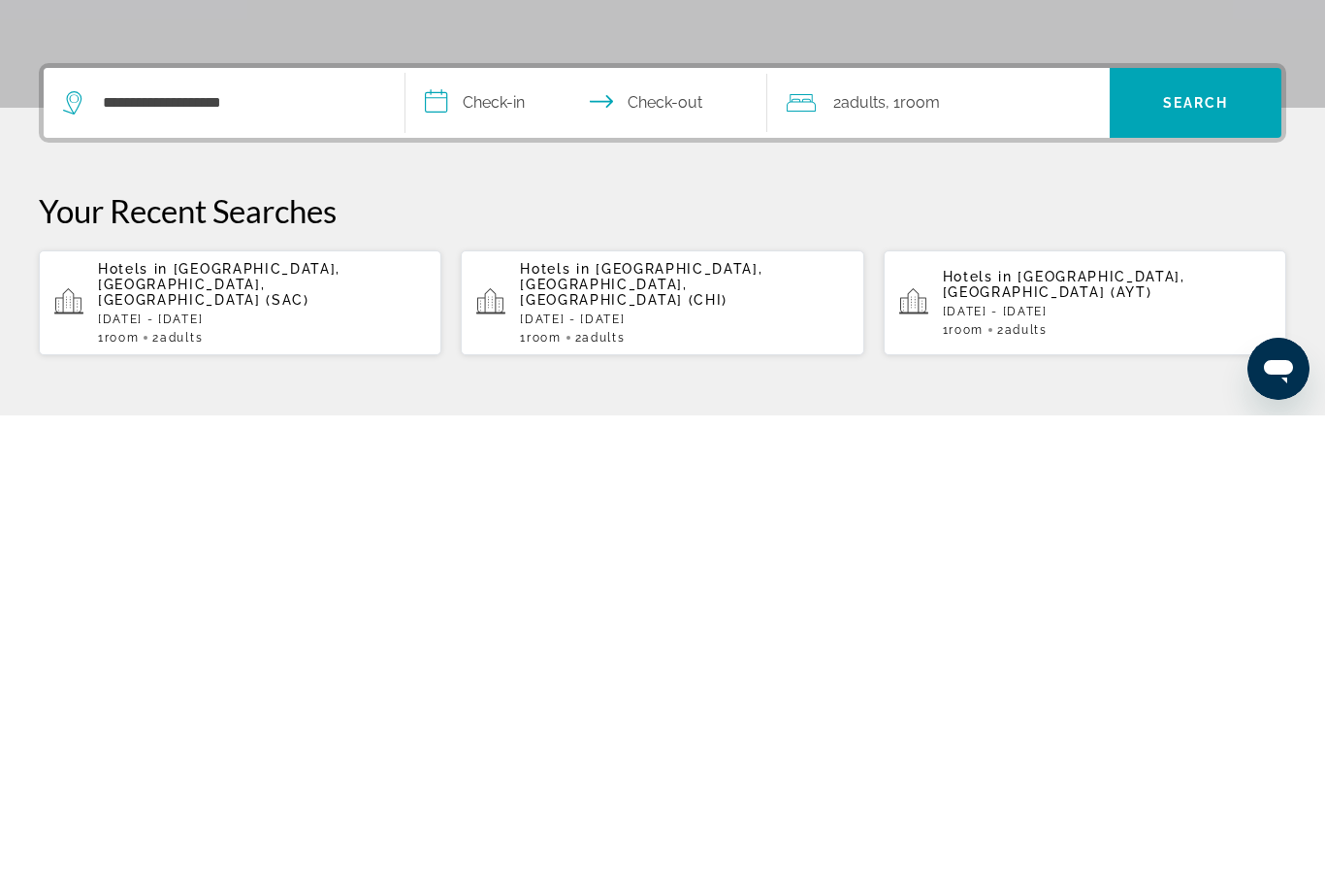
click at [442, 542] on input "**********" at bounding box center [590, 580] width 370 height 76
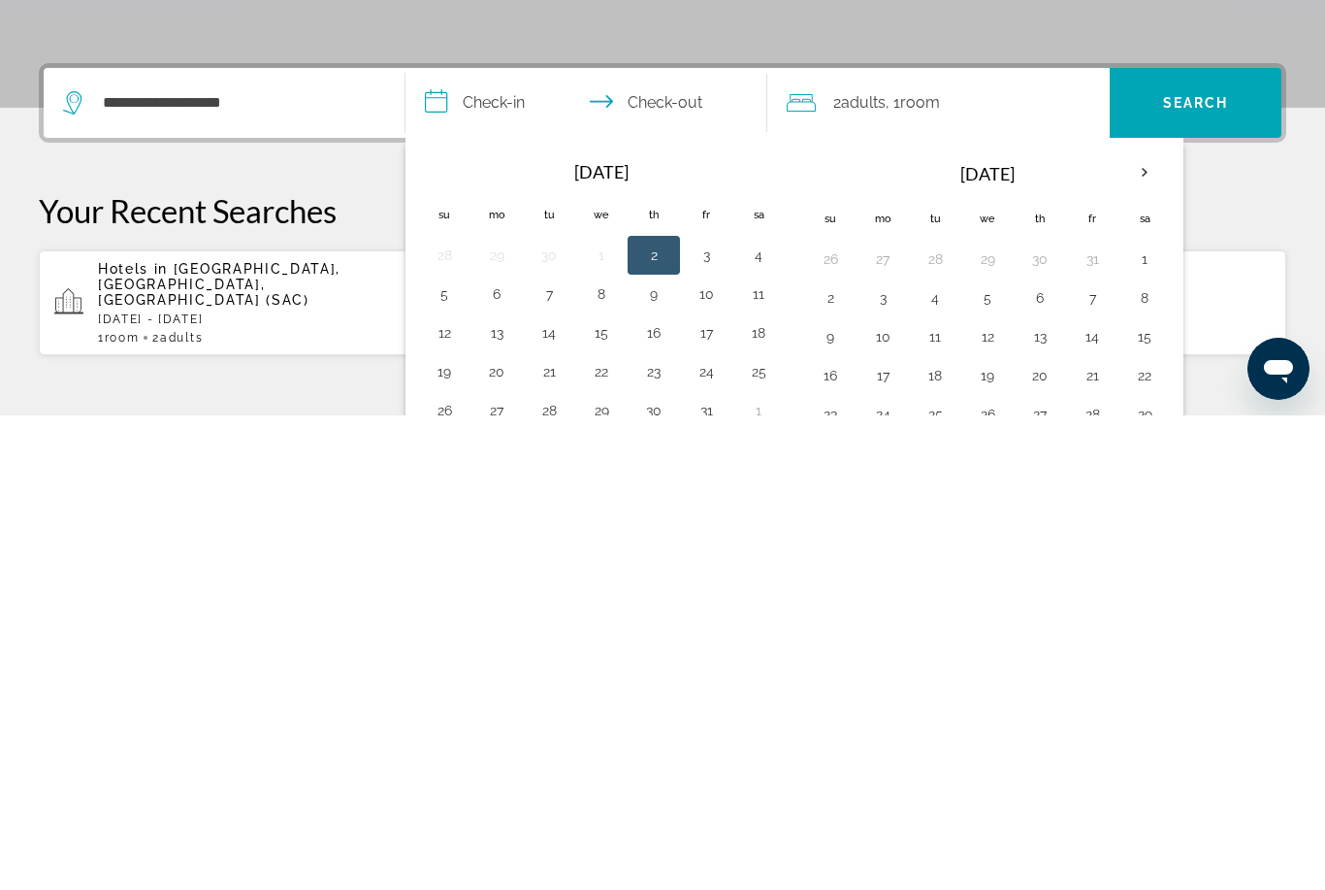
scroll to position [474, 0]
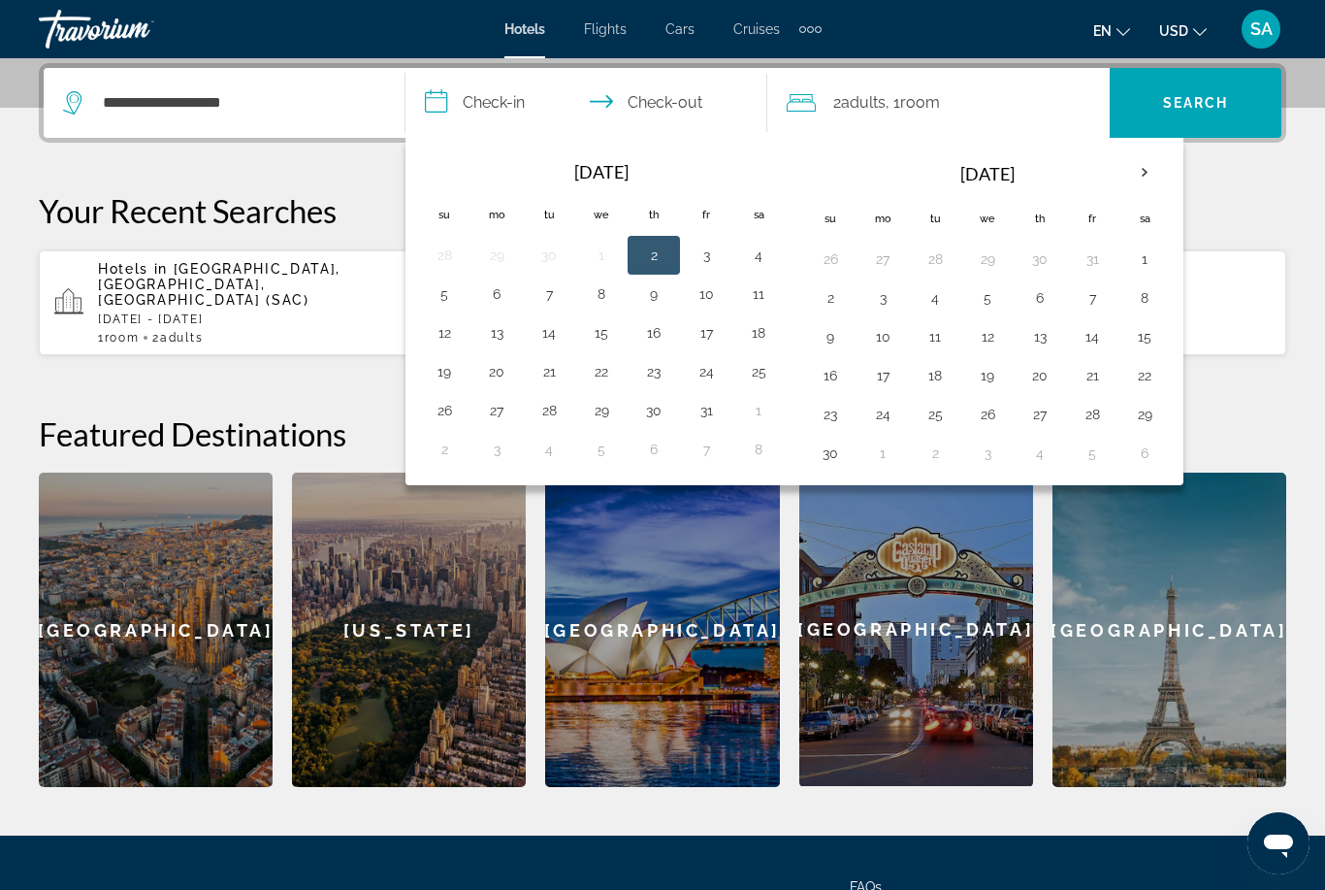
click at [826, 372] on button "16" at bounding box center [830, 375] width 31 height 27
click at [830, 417] on button "23" at bounding box center [830, 414] width 31 height 27
type input "**********"
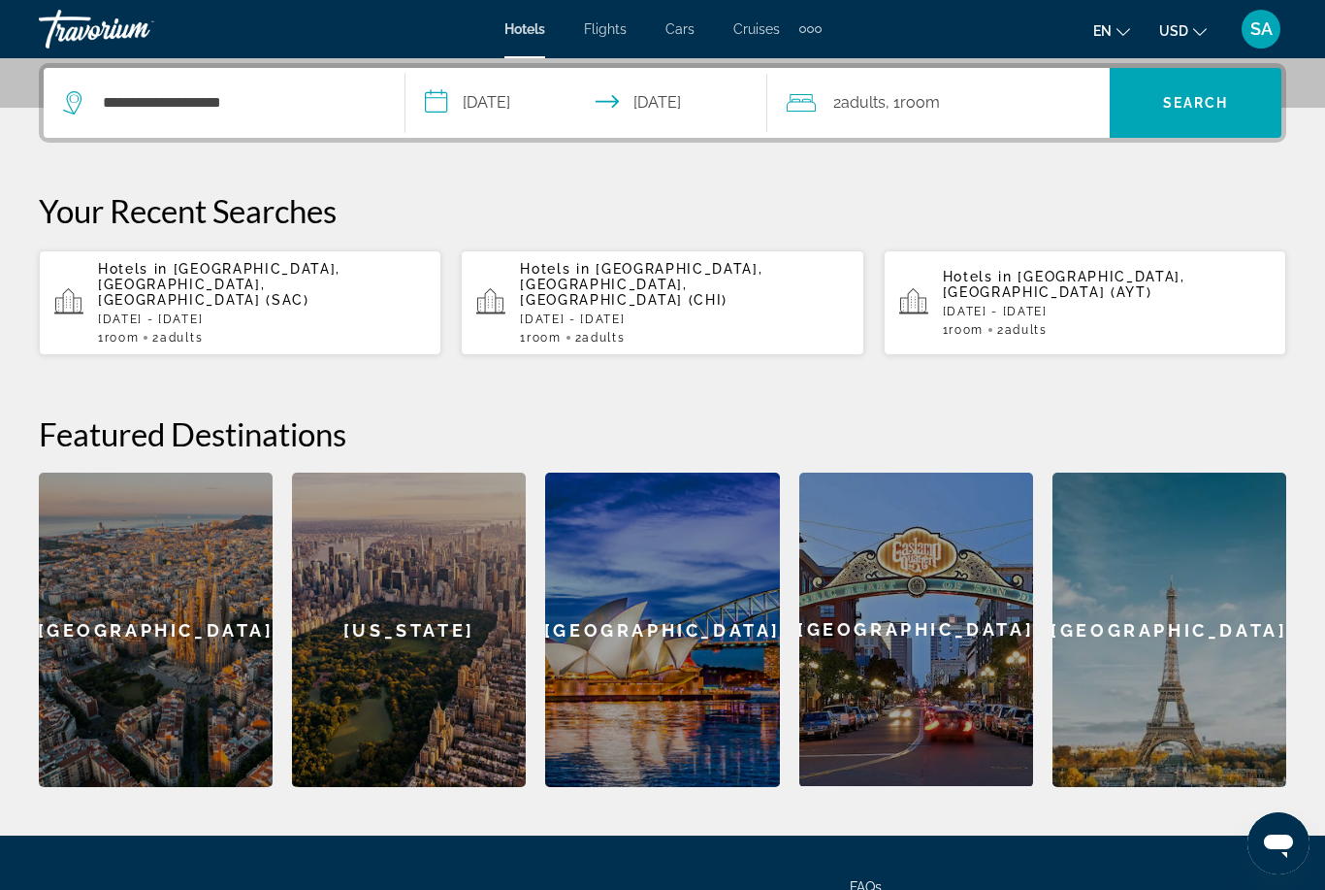
click at [1184, 92] on span "Search widget" at bounding box center [1196, 103] width 172 height 47
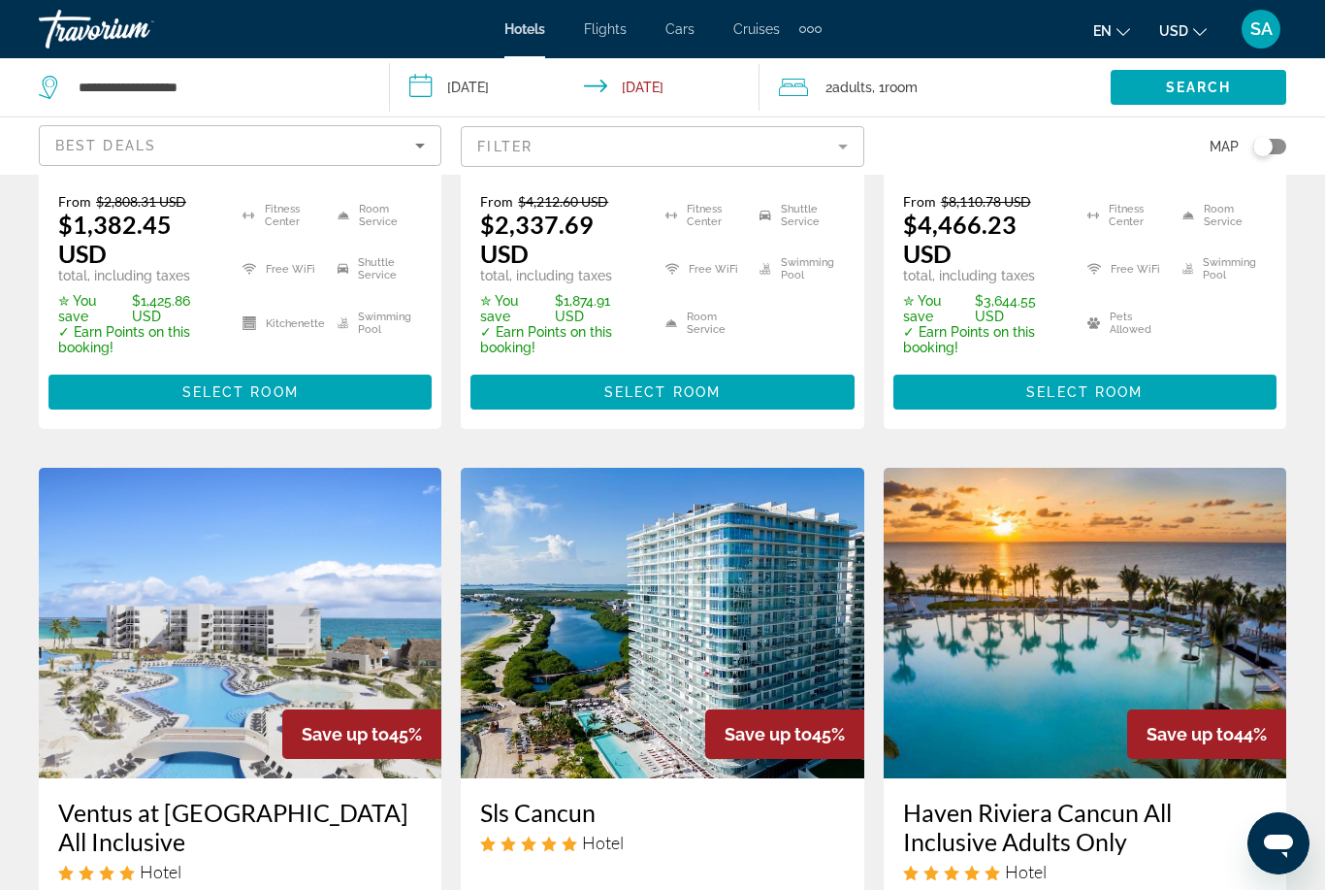
scroll to position [1365, 0]
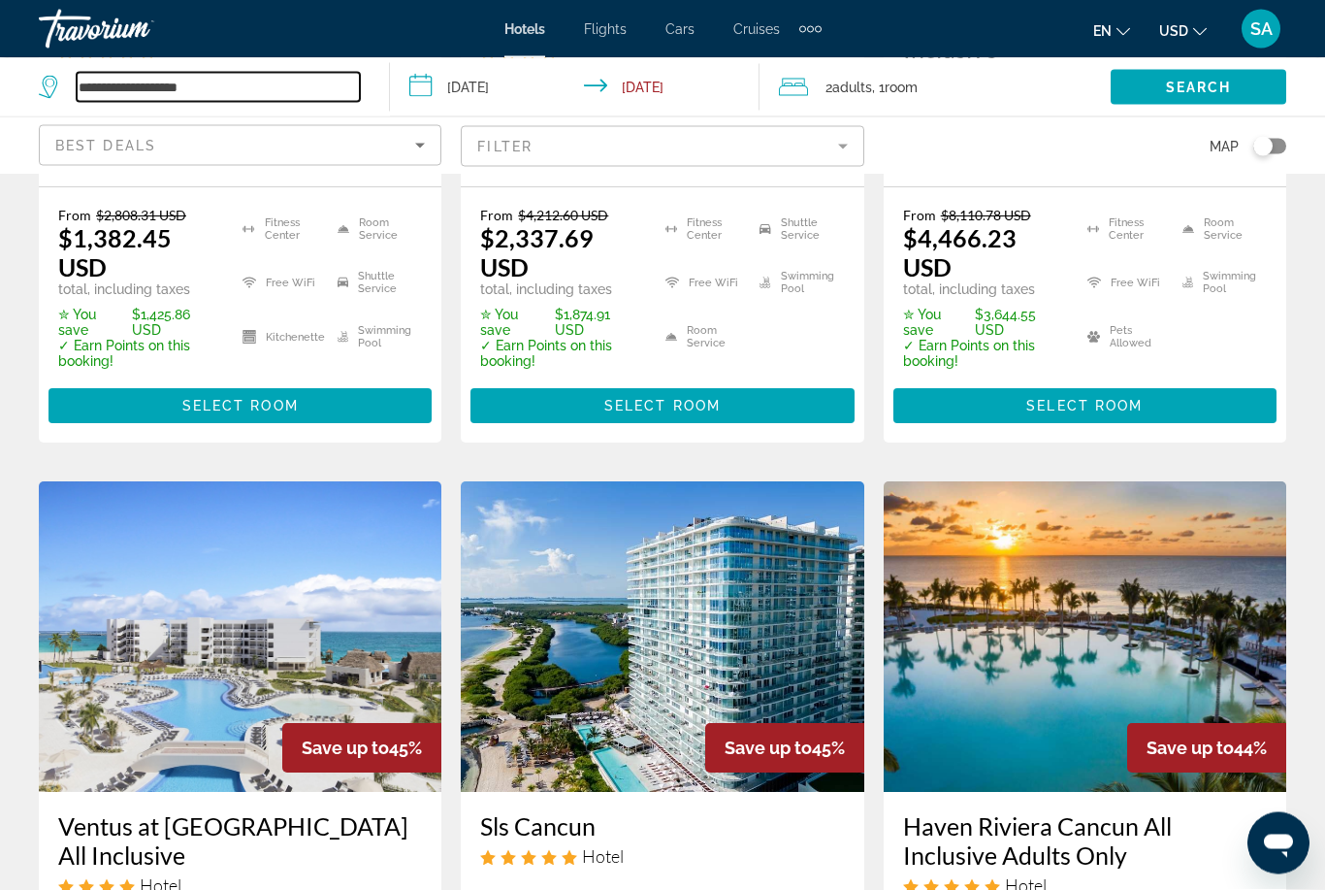
click at [260, 95] on input "**********" at bounding box center [218, 87] width 283 height 29
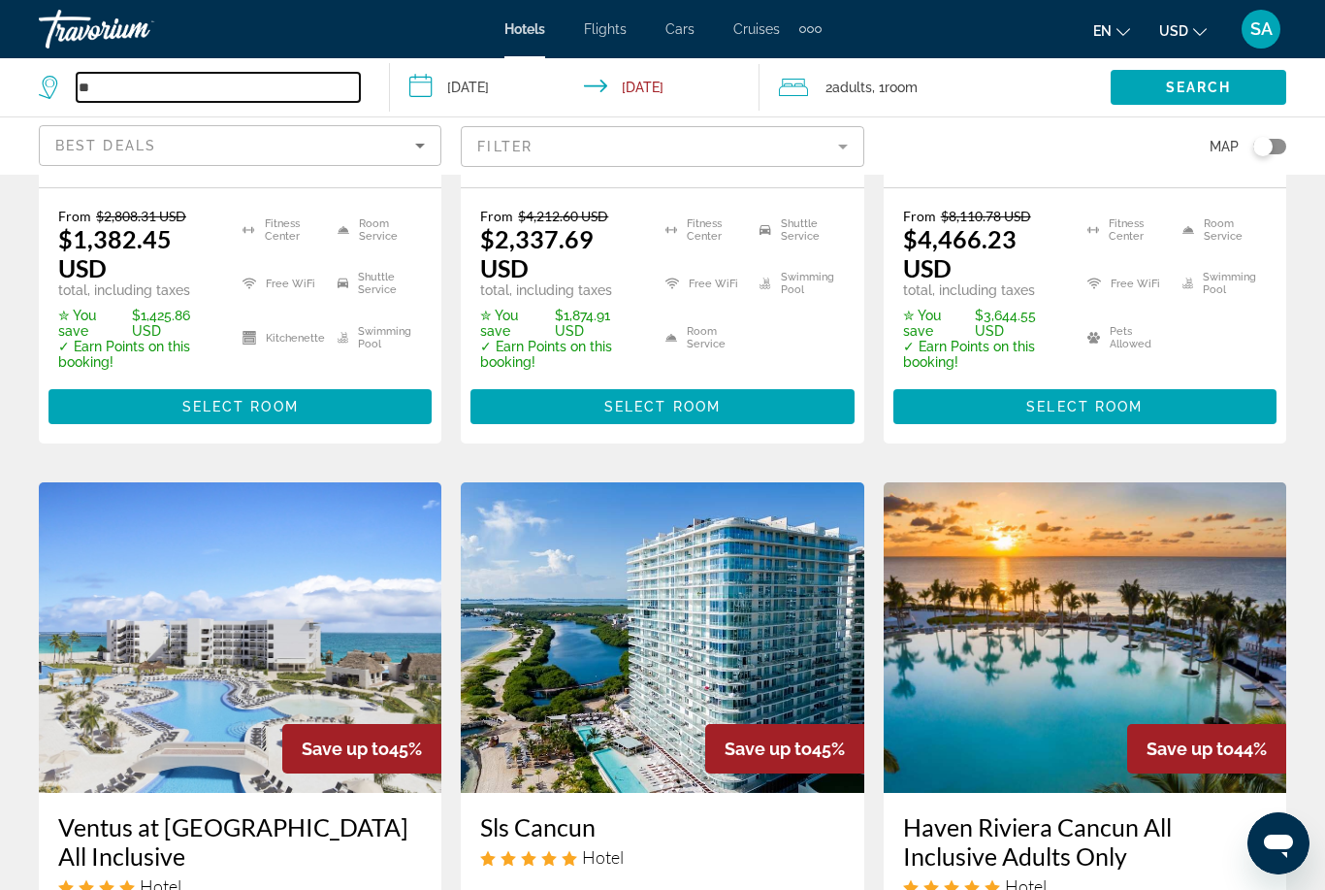
type input "*"
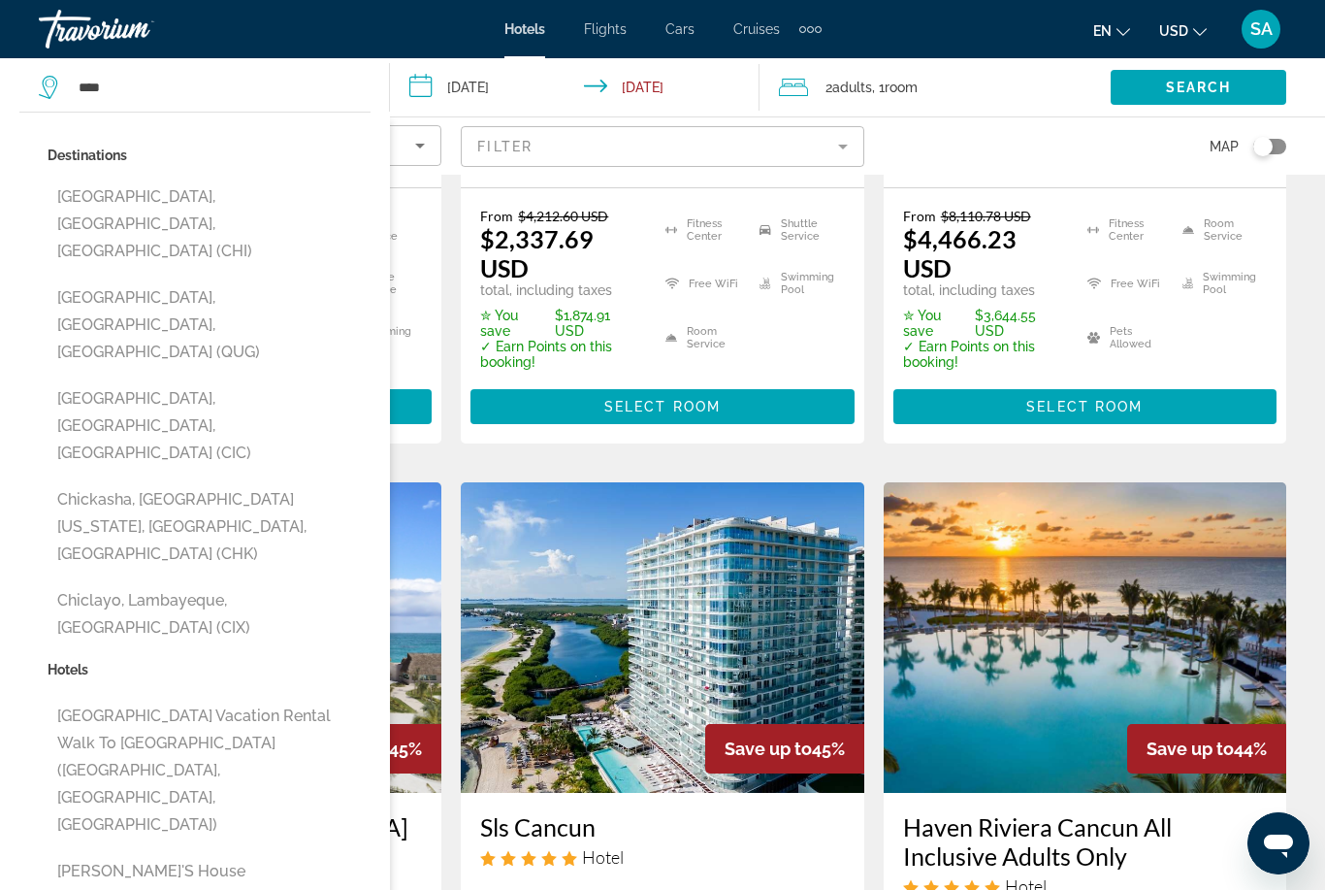
click at [145, 194] on button "Chicago, IL, United States (CHI)" at bounding box center [209, 223] width 323 height 91
type input "**********"
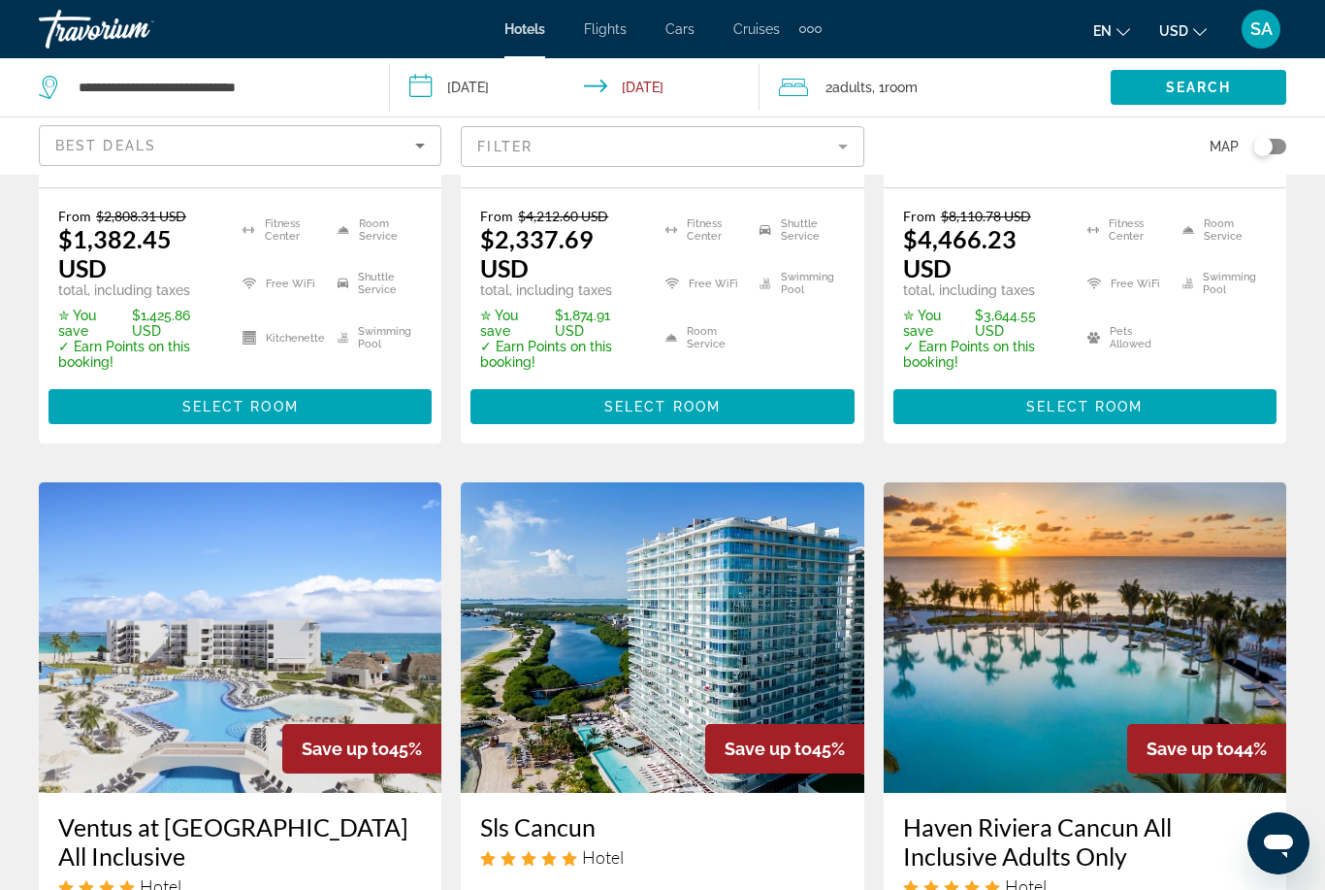
click at [418, 87] on input "**********" at bounding box center [579, 90] width 378 height 64
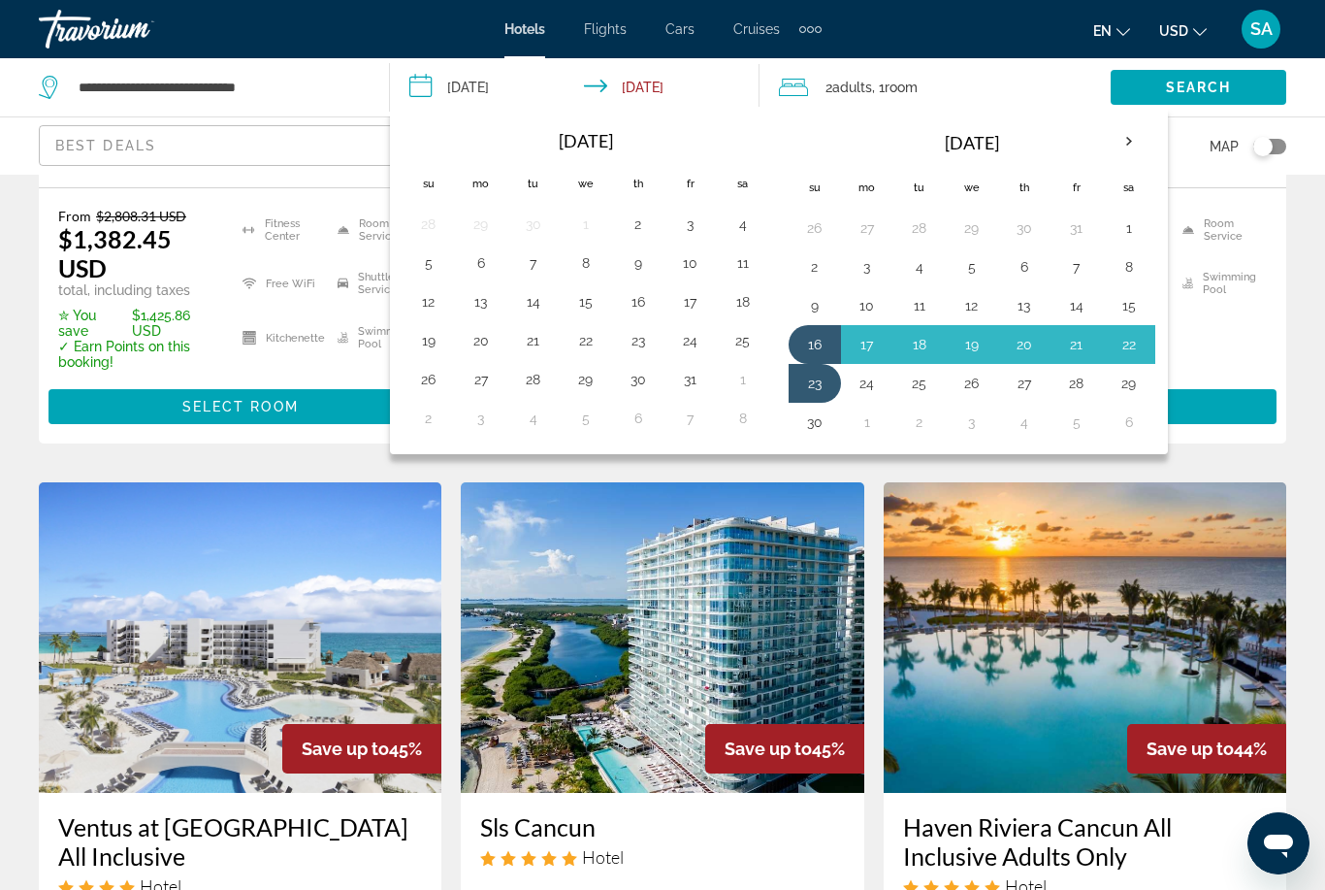
scroll to position [1366, 0]
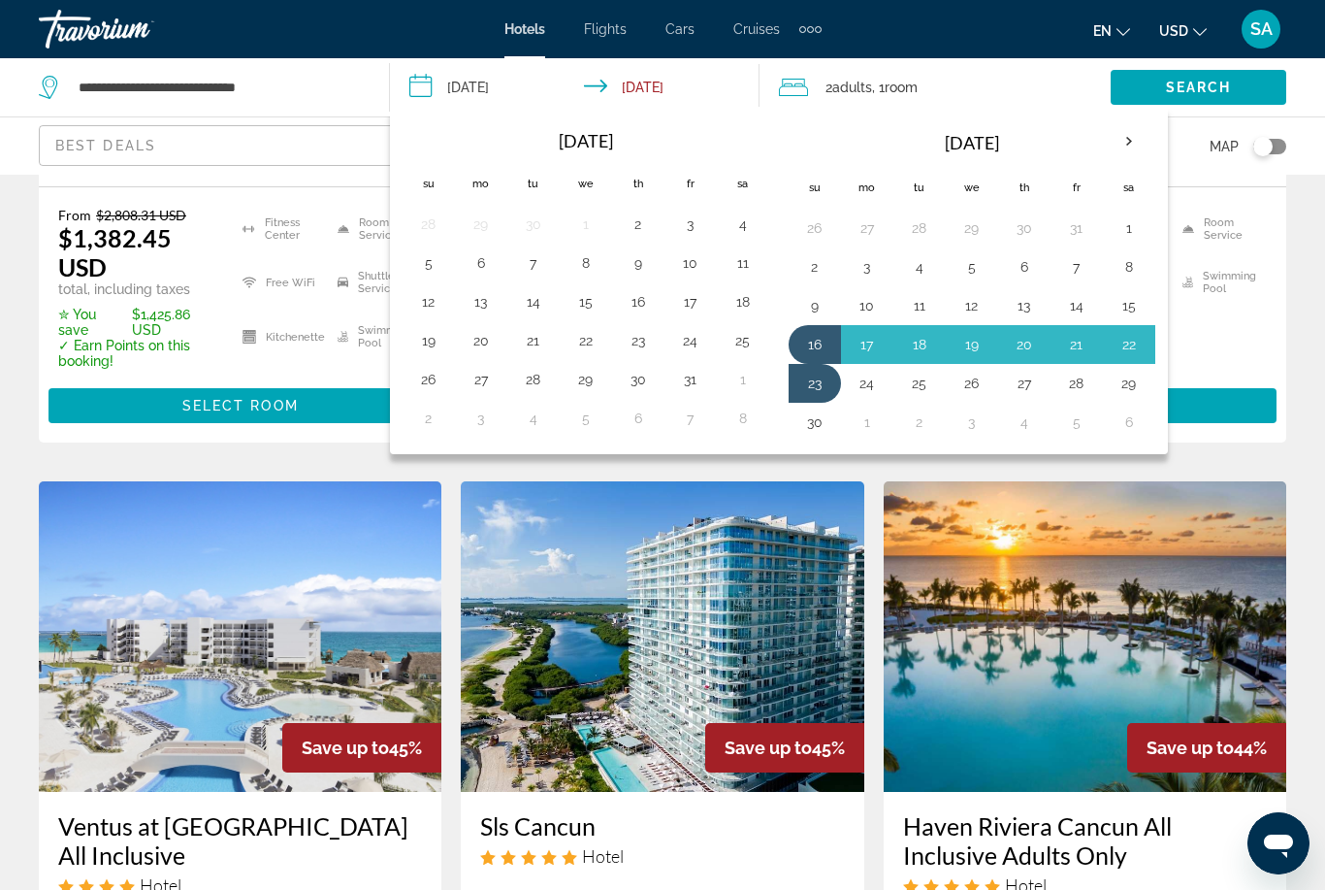
click at [581, 306] on button "15" at bounding box center [585, 301] width 31 height 27
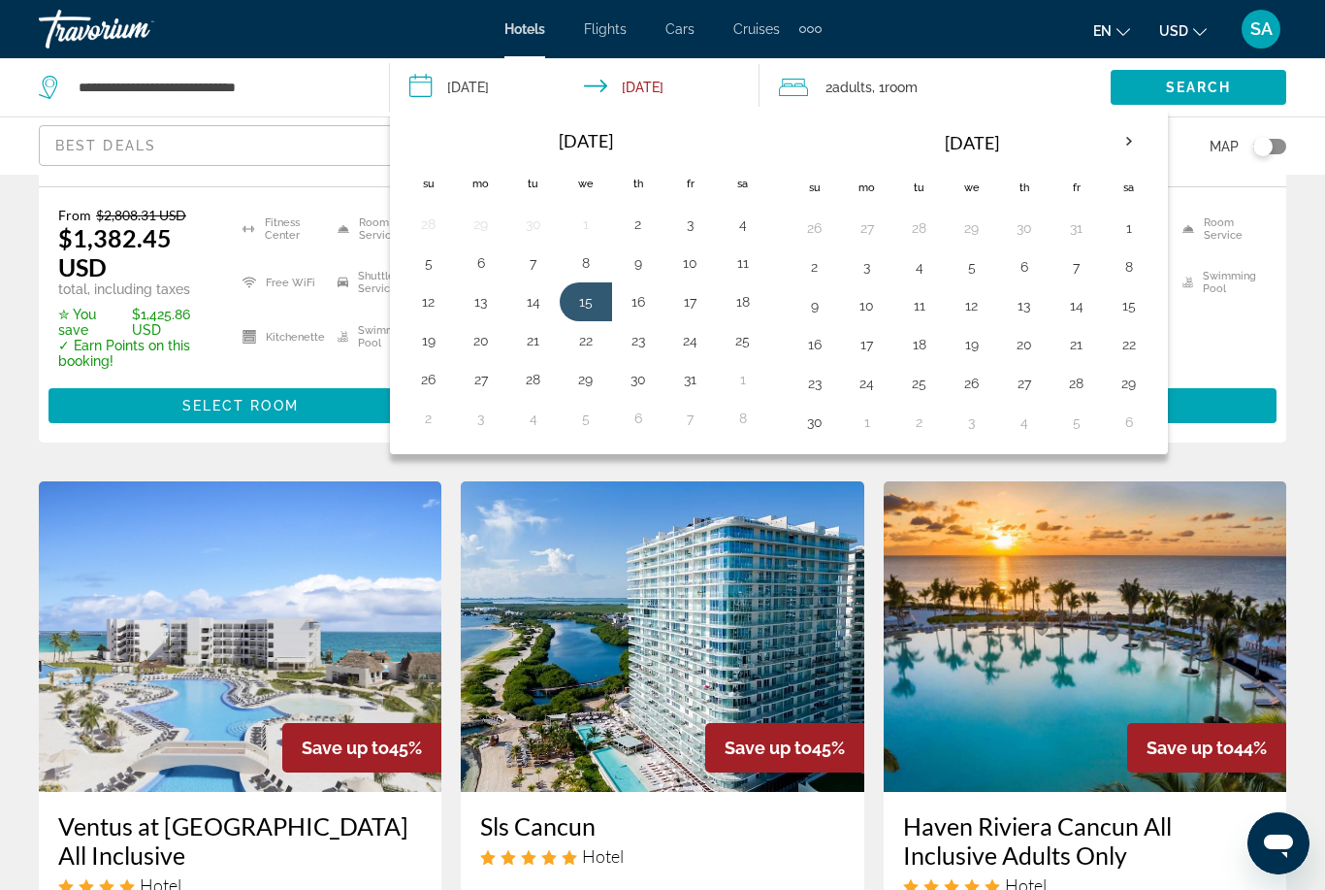
click at [749, 304] on button "18" at bounding box center [743, 301] width 31 height 27
type input "**********"
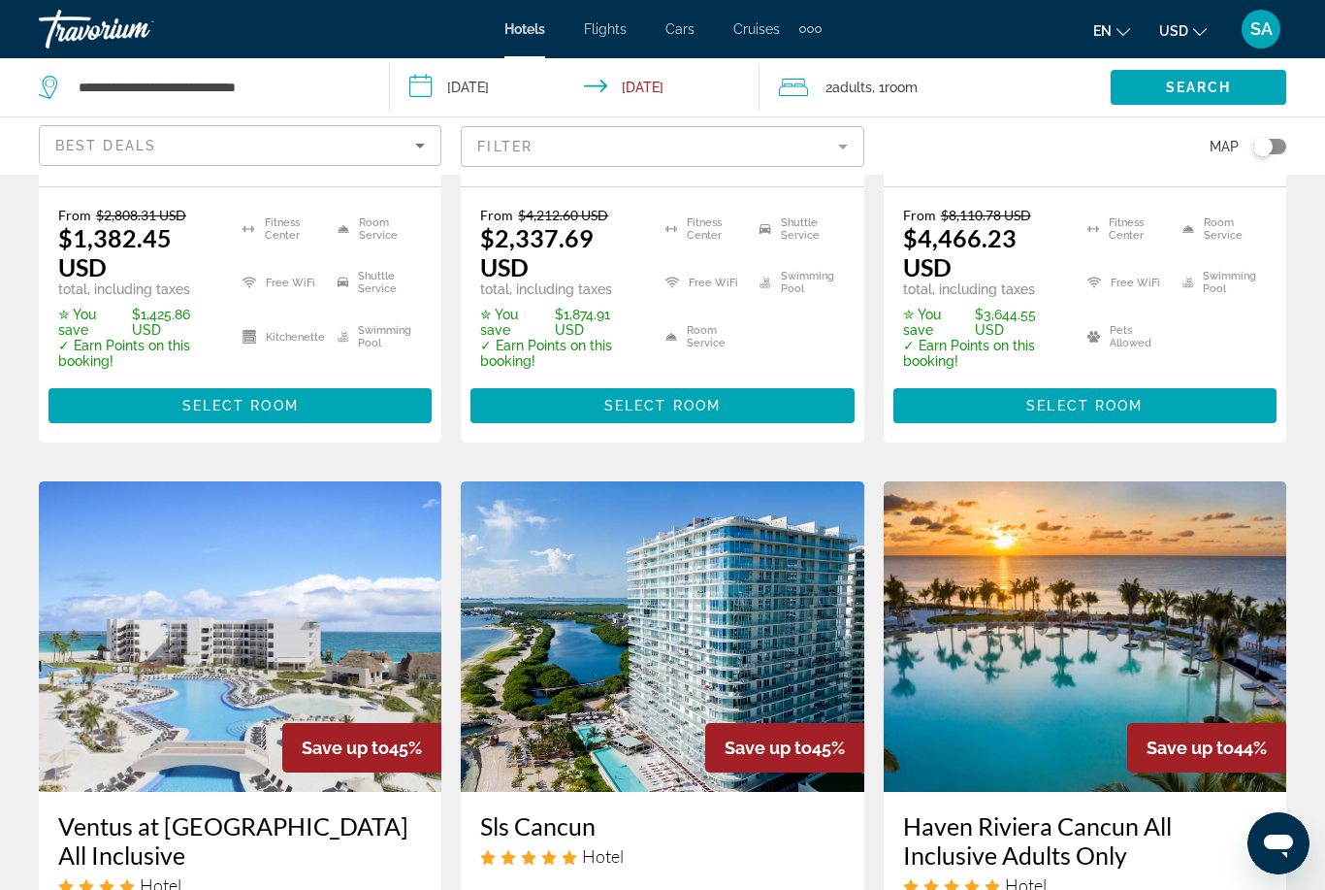
click at [1209, 86] on span "Search" at bounding box center [1199, 88] width 66 height 16
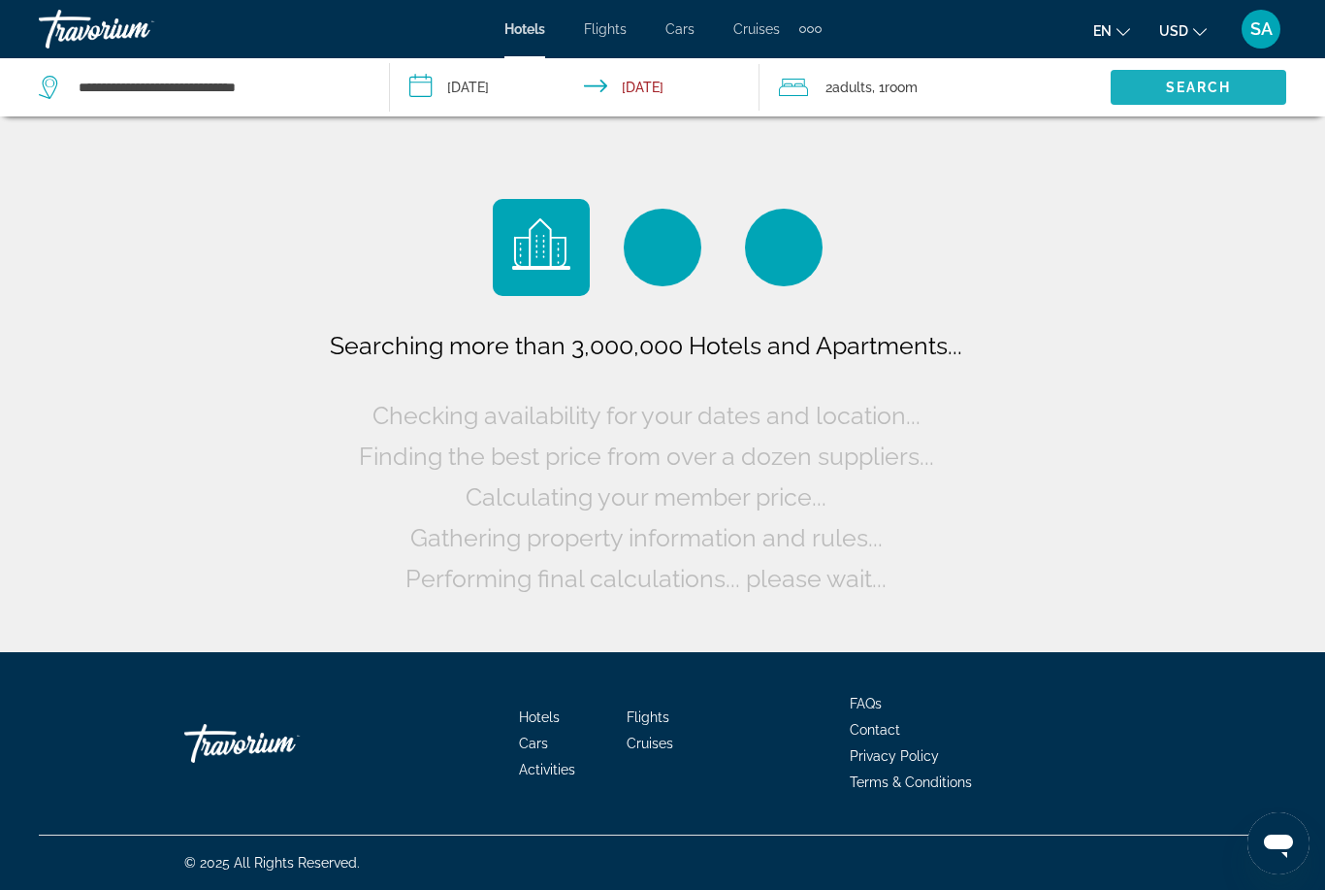
scroll to position [62, 0]
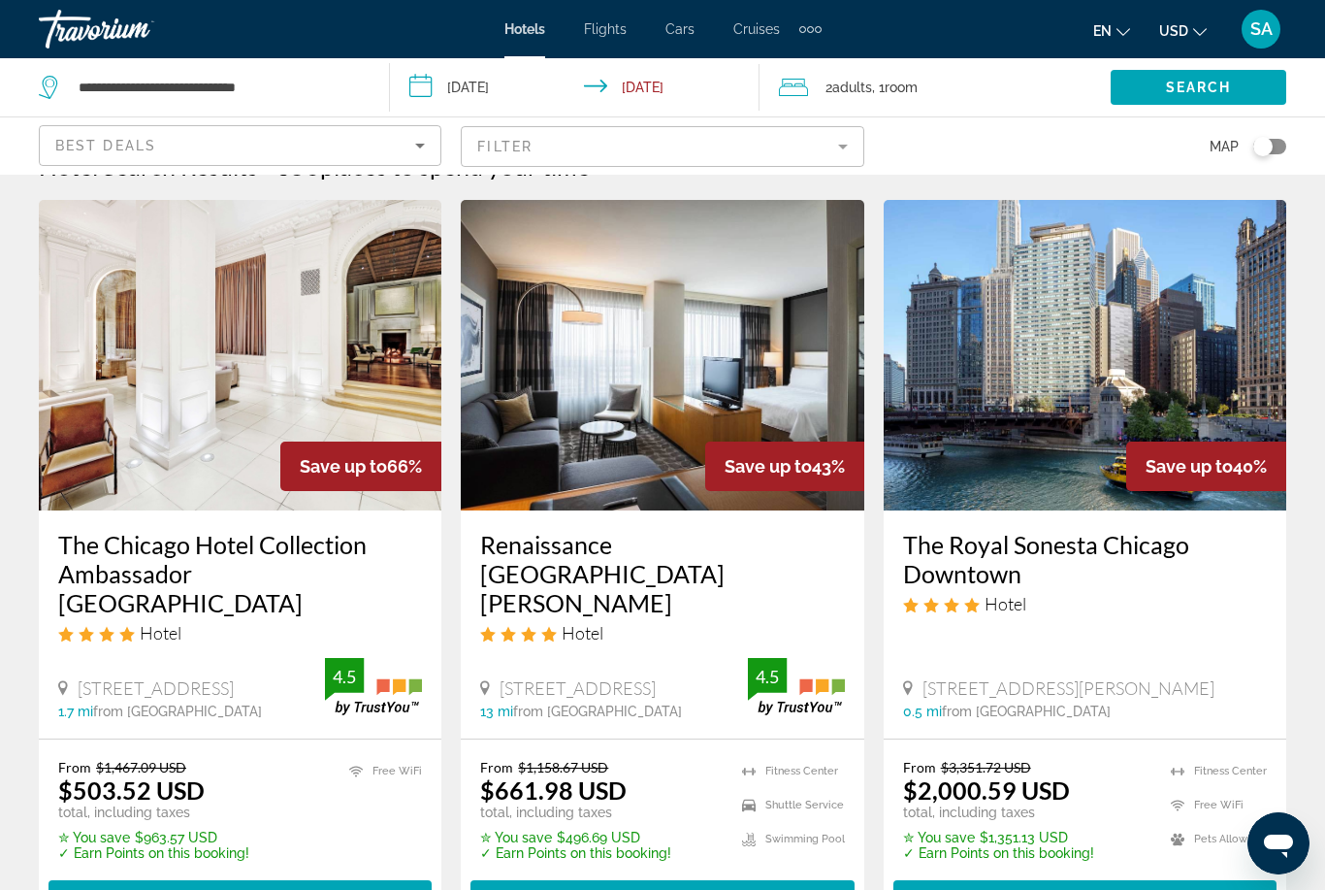
scroll to position [41, 0]
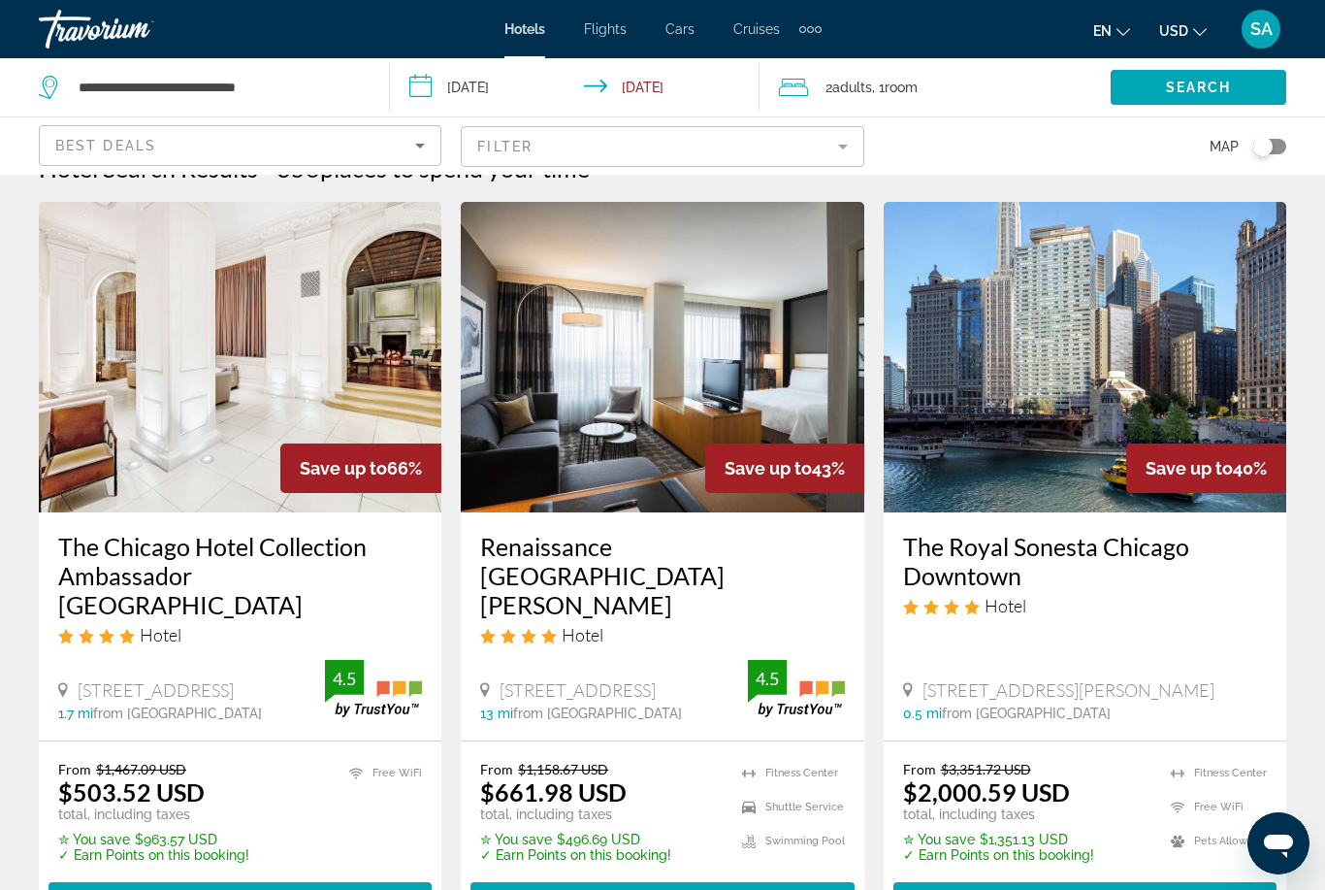
click at [229, 889] on span "Select Room" at bounding box center [240, 899] width 116 height 16
